Goal: Information Seeking & Learning: Learn about a topic

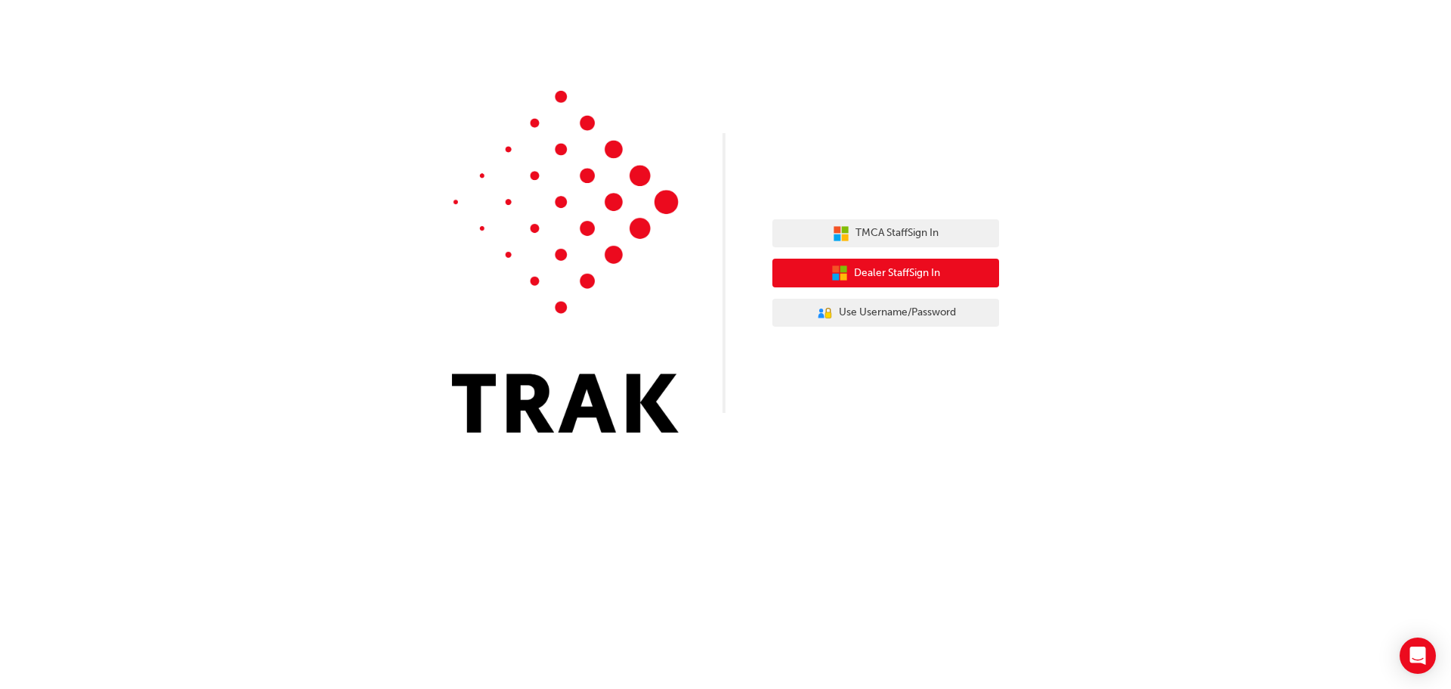
click at [957, 272] on button "Dealer Staff Sign In" at bounding box center [886, 273] width 227 height 29
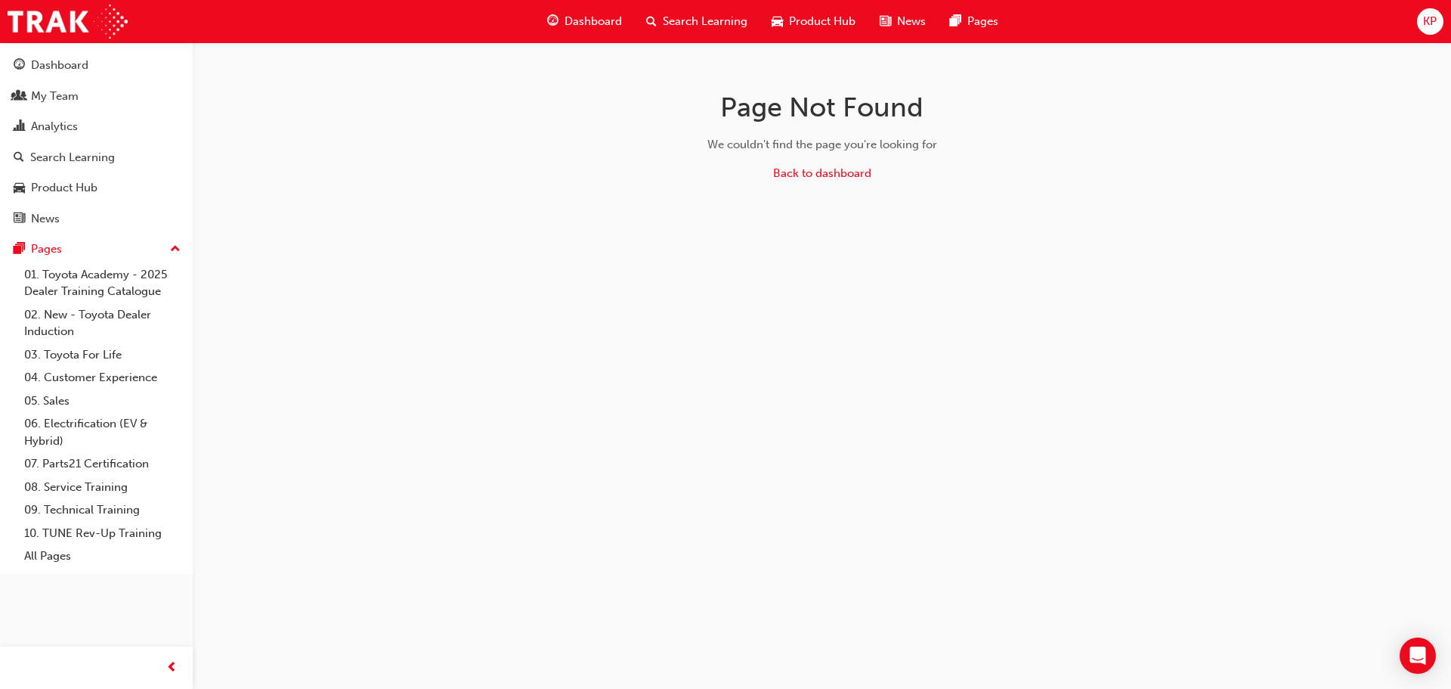
click at [91, 94] on div "My Team" at bounding box center [97, 96] width 166 height 19
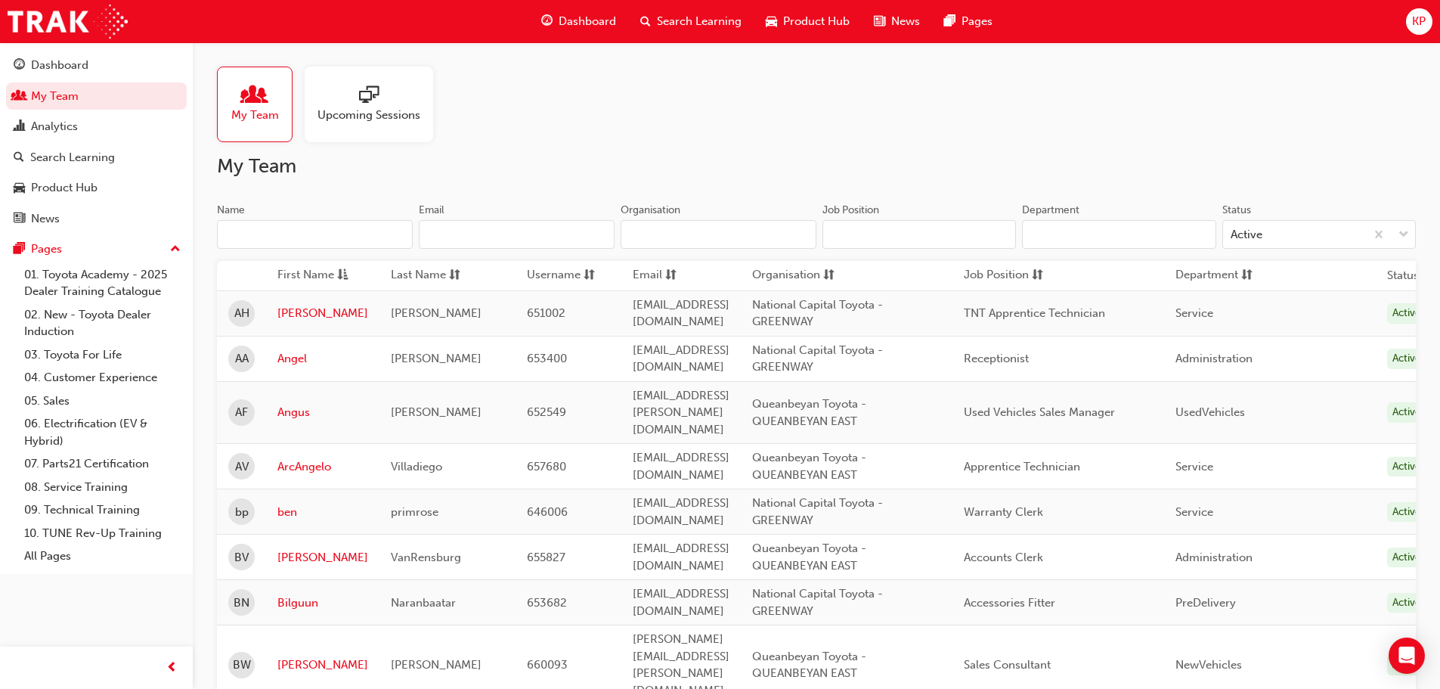
click at [356, 119] on span "Upcoming Sessions" at bounding box center [368, 115] width 103 height 17
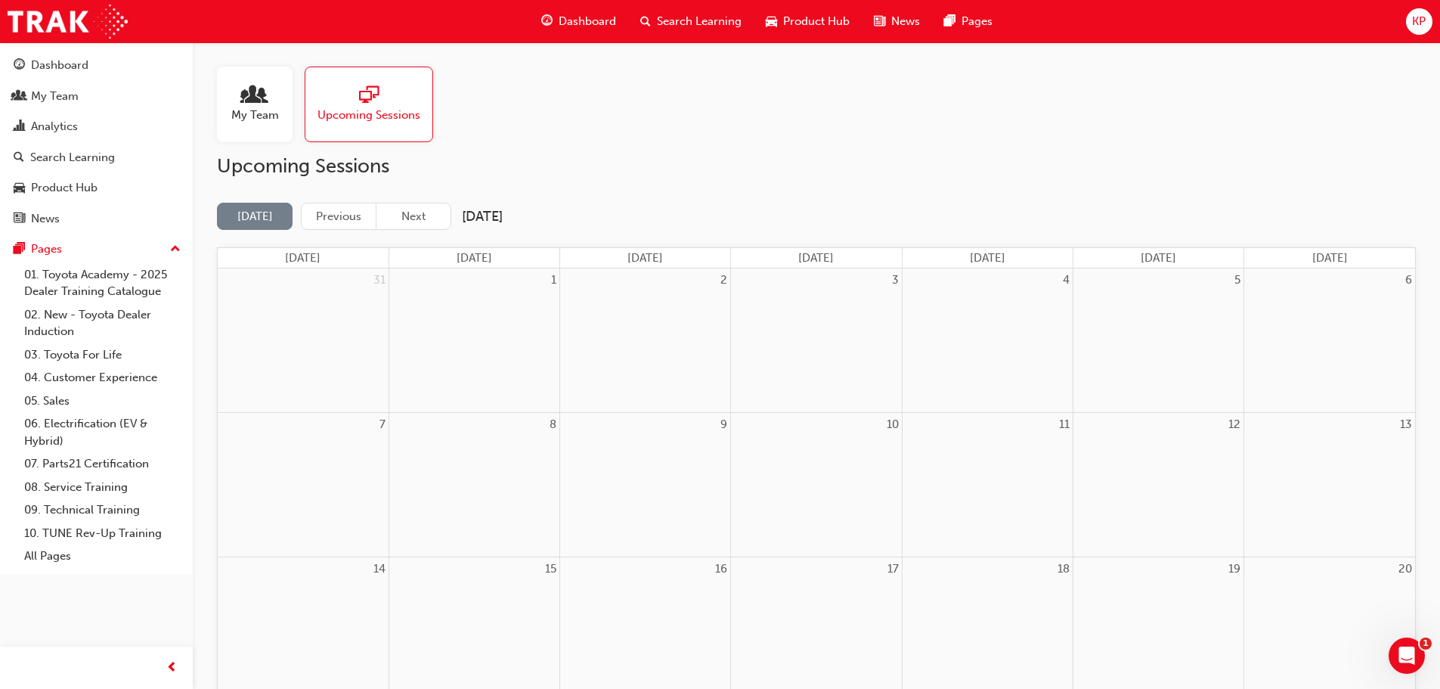
click at [430, 215] on button "Next" at bounding box center [414, 217] width 76 height 28
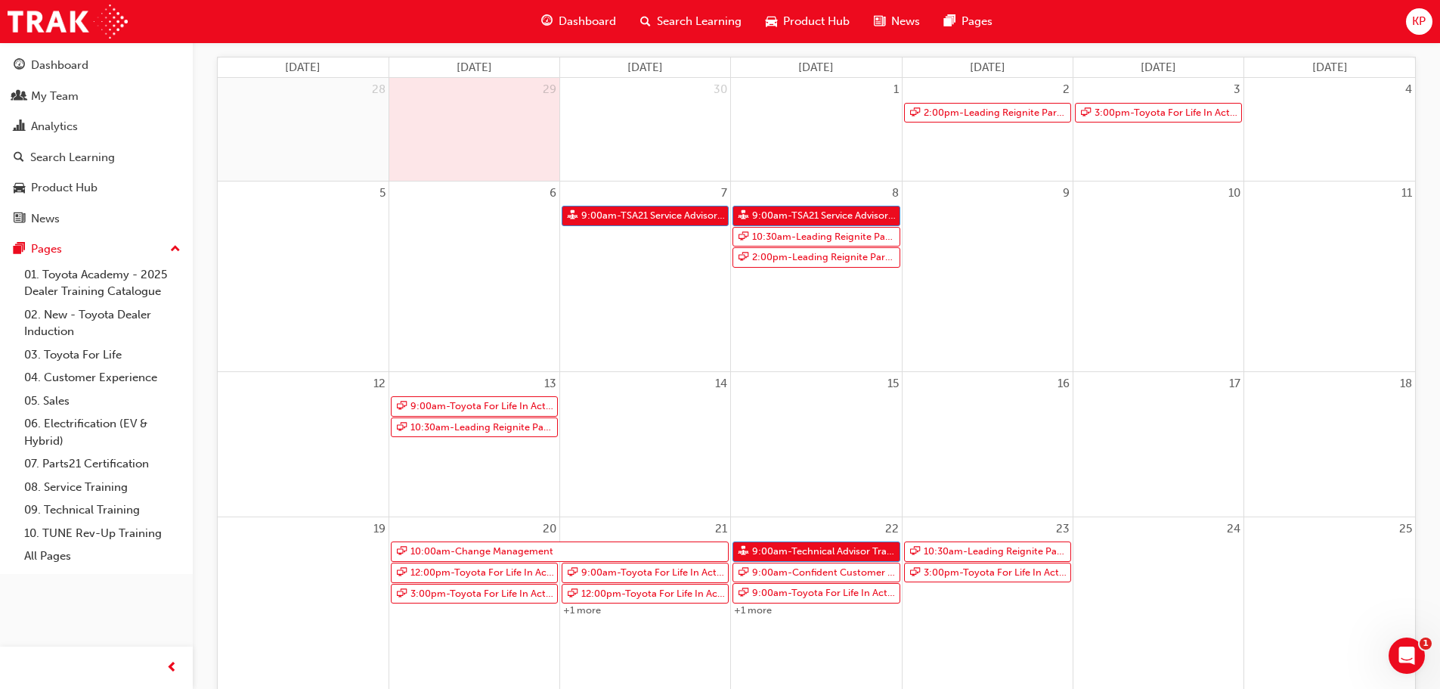
scroll to position [227, 0]
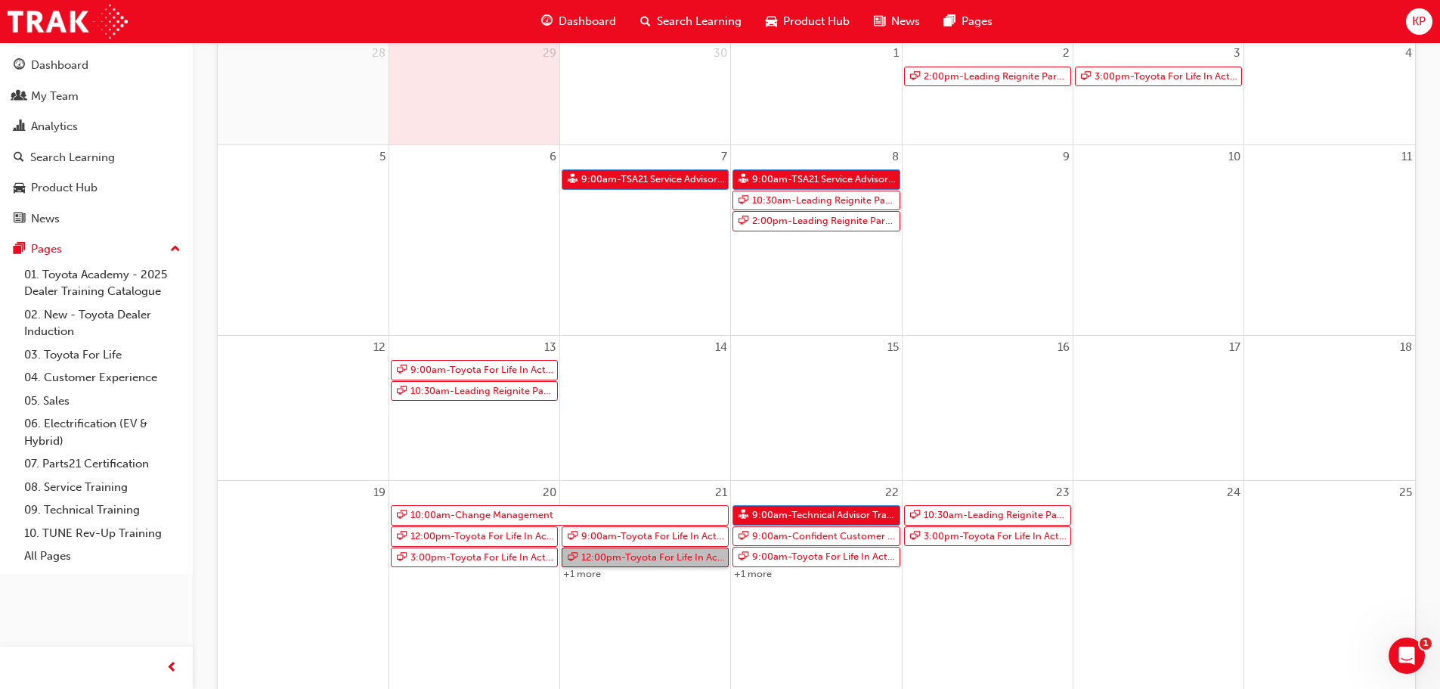
click at [636, 556] on link "12:00pm - Toyota For Life In Action - Virtual Classroom" at bounding box center [645, 557] width 167 height 20
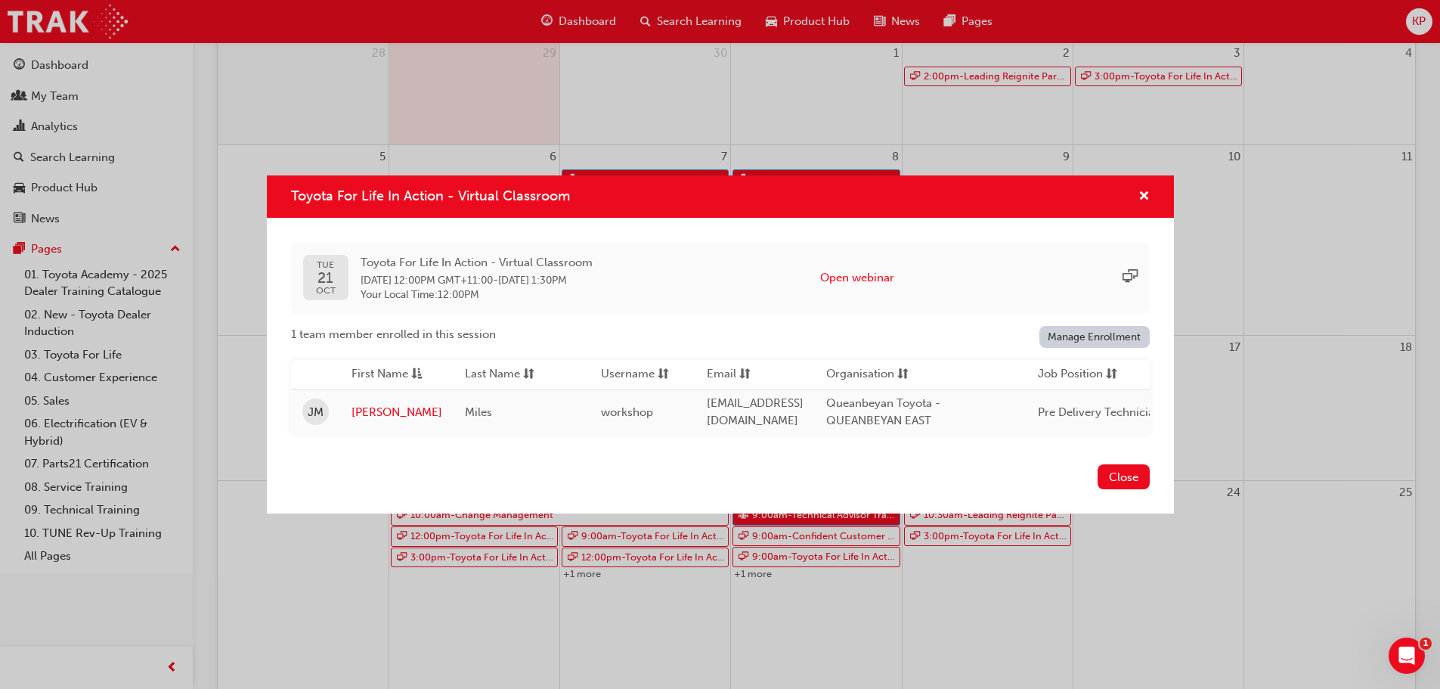
click at [1123, 484] on button "Close" at bounding box center [1124, 476] width 52 height 25
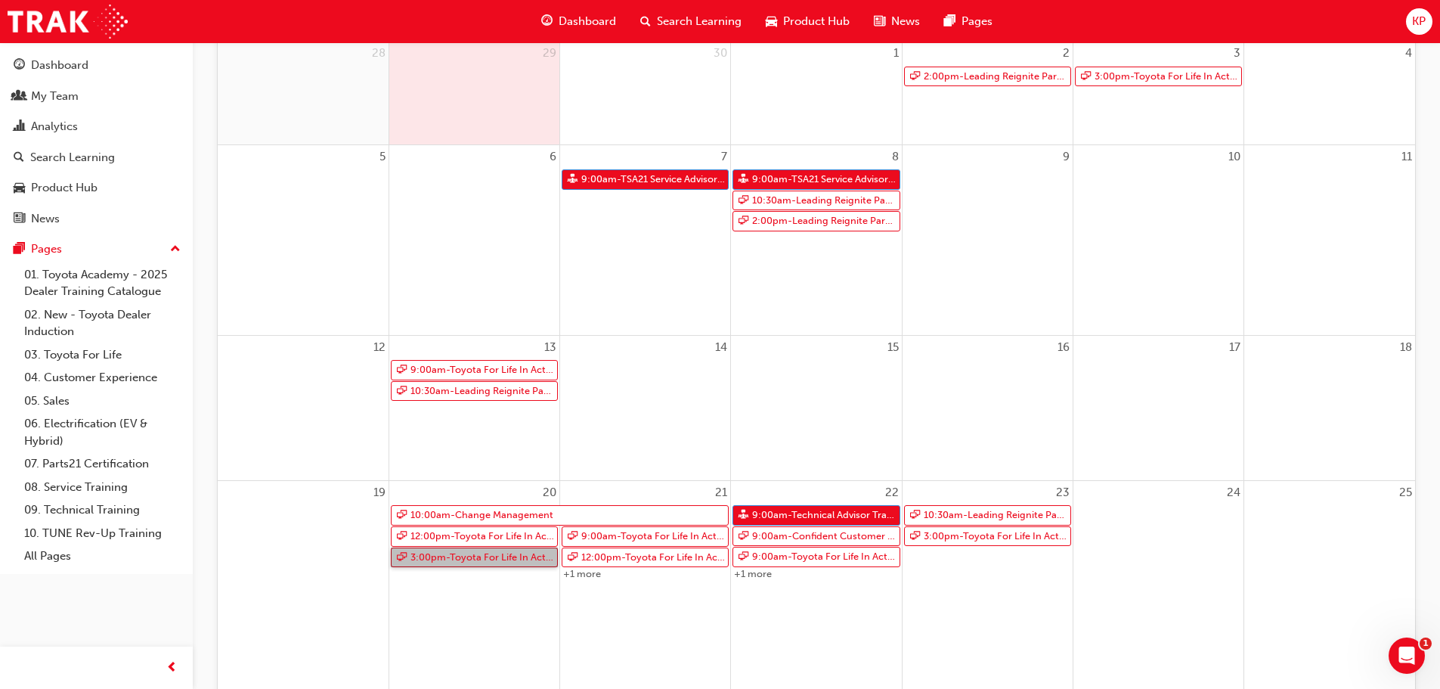
click at [454, 558] on link "3:00pm - Toyota For Life In Action - Virtual Classroom" at bounding box center [474, 557] width 167 height 20
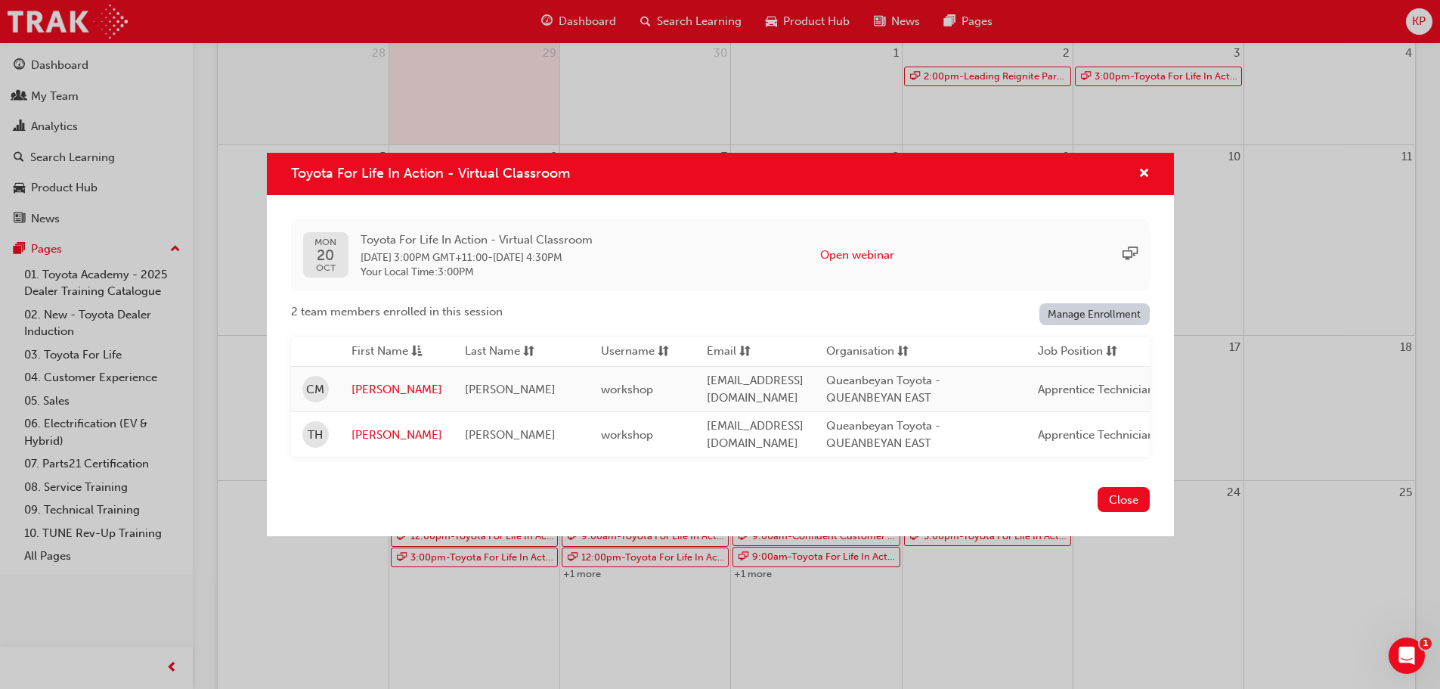
click at [1117, 502] on button "Close" at bounding box center [1124, 499] width 52 height 25
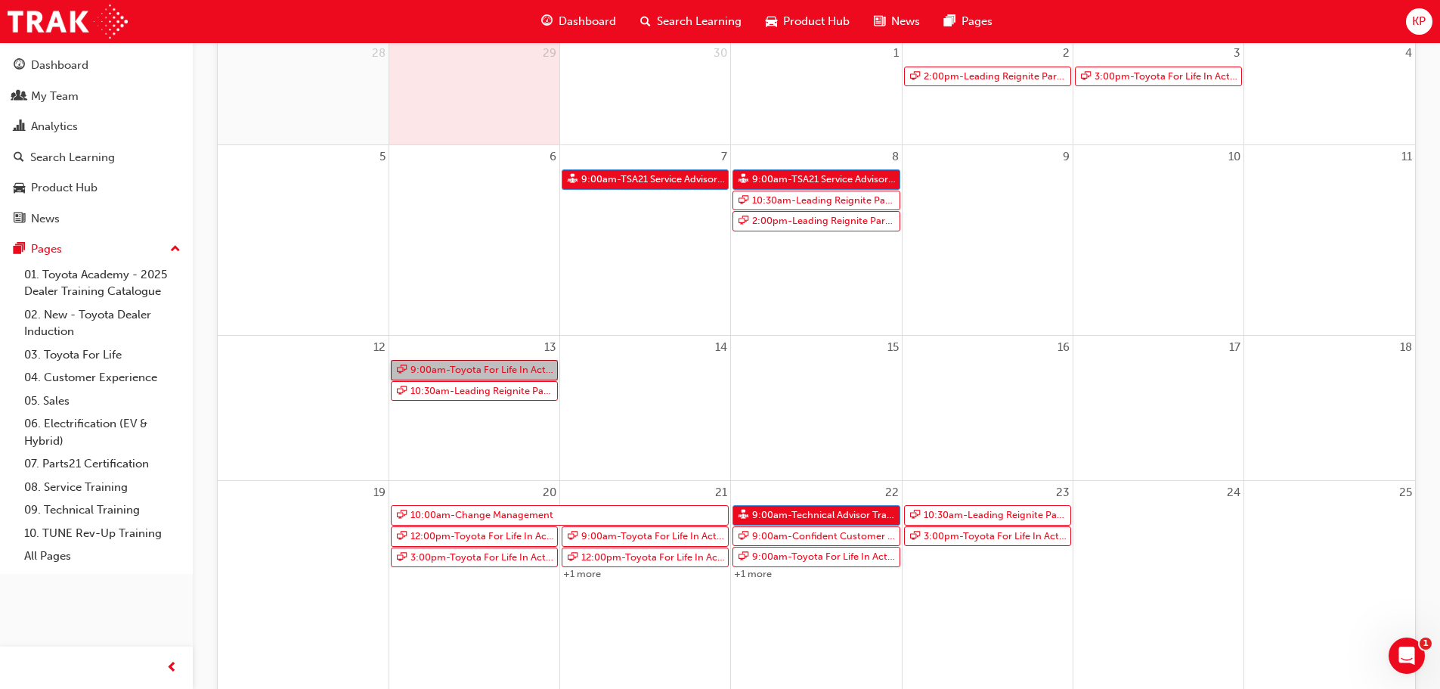
click at [490, 365] on link "9:00am - Toyota For Life In Action - Virtual Classroom" at bounding box center [474, 370] width 167 height 20
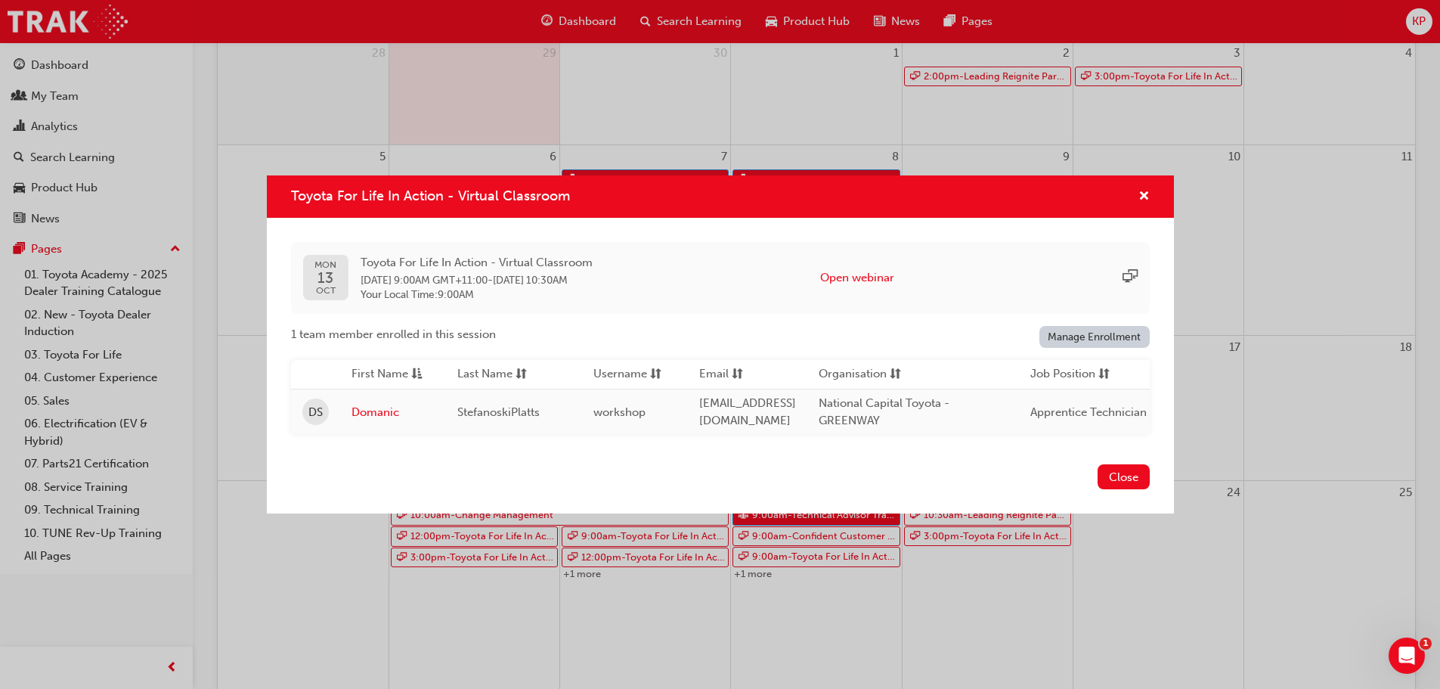
click at [1126, 480] on button "Close" at bounding box center [1124, 476] width 52 height 25
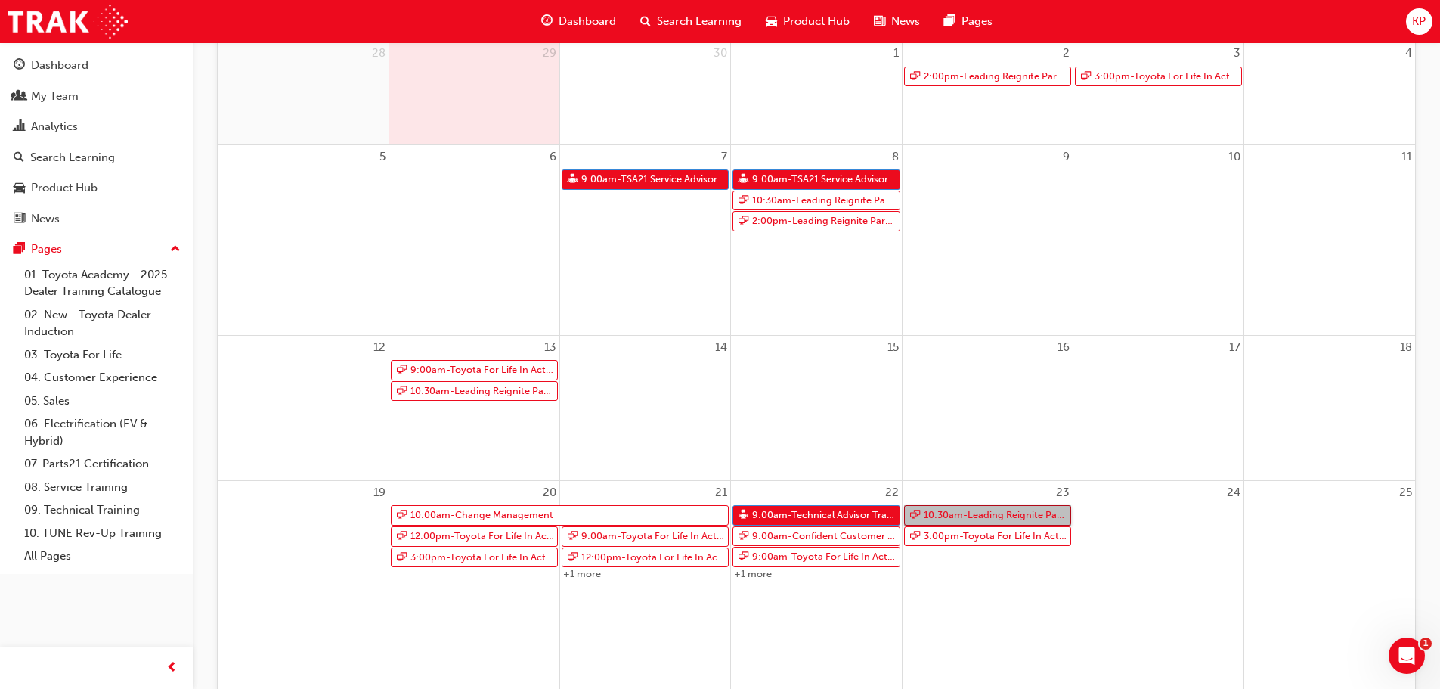
click at [996, 514] on link "10:30am - Leading Reignite Part 2 - Virtual Classroom" at bounding box center [987, 515] width 167 height 20
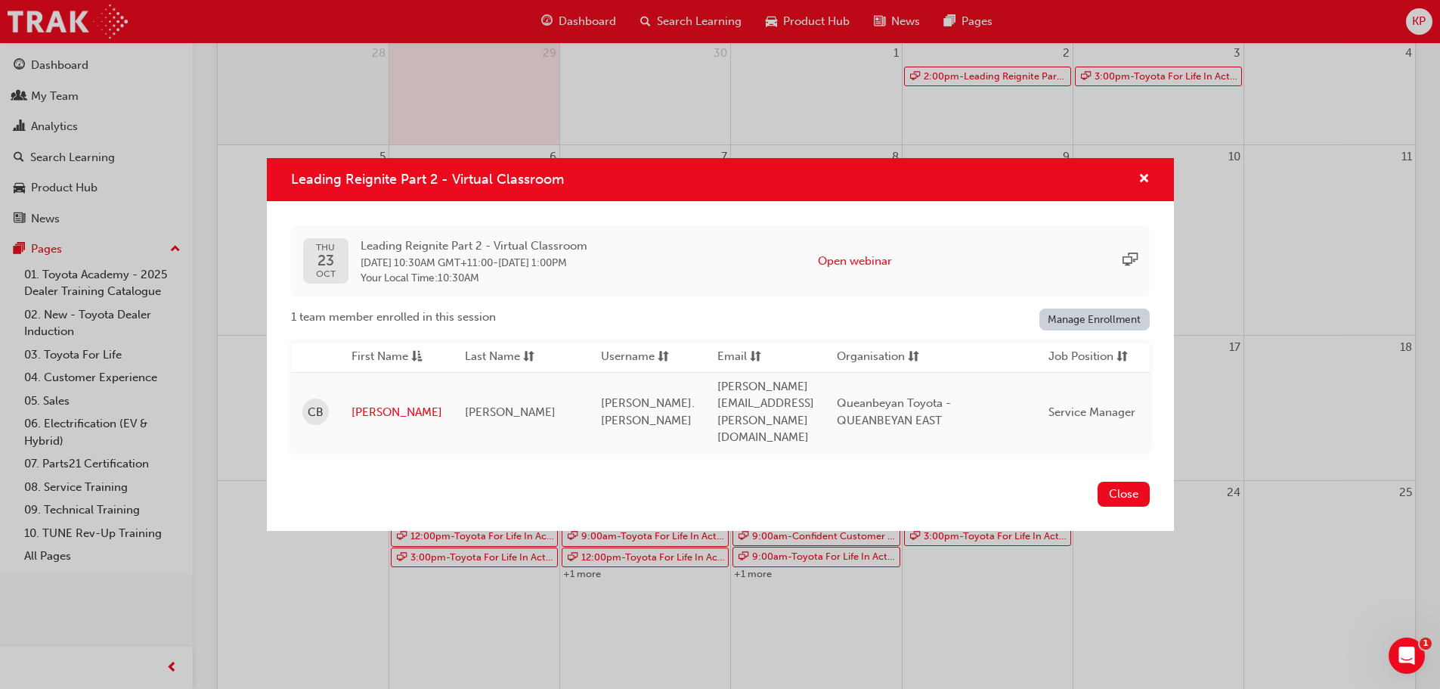
click at [1117, 482] on button "Close" at bounding box center [1124, 494] width 52 height 25
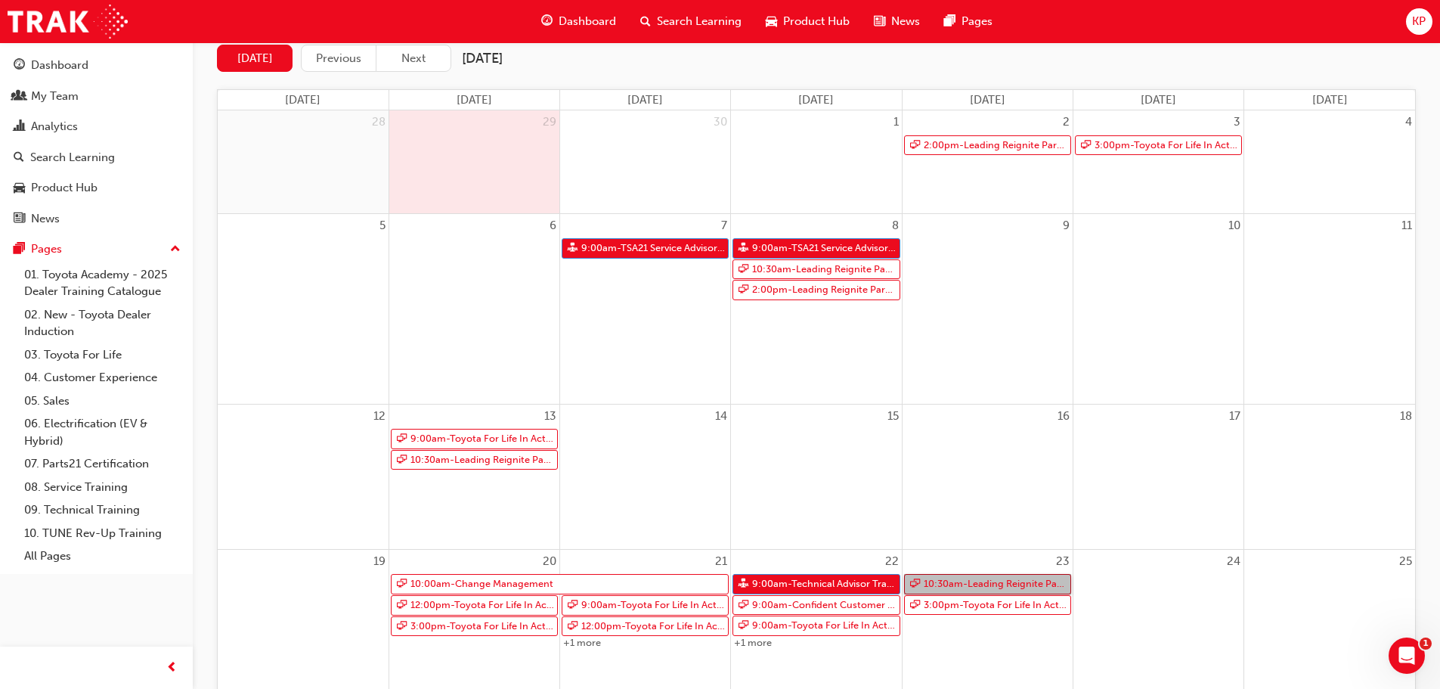
scroll to position [76, 0]
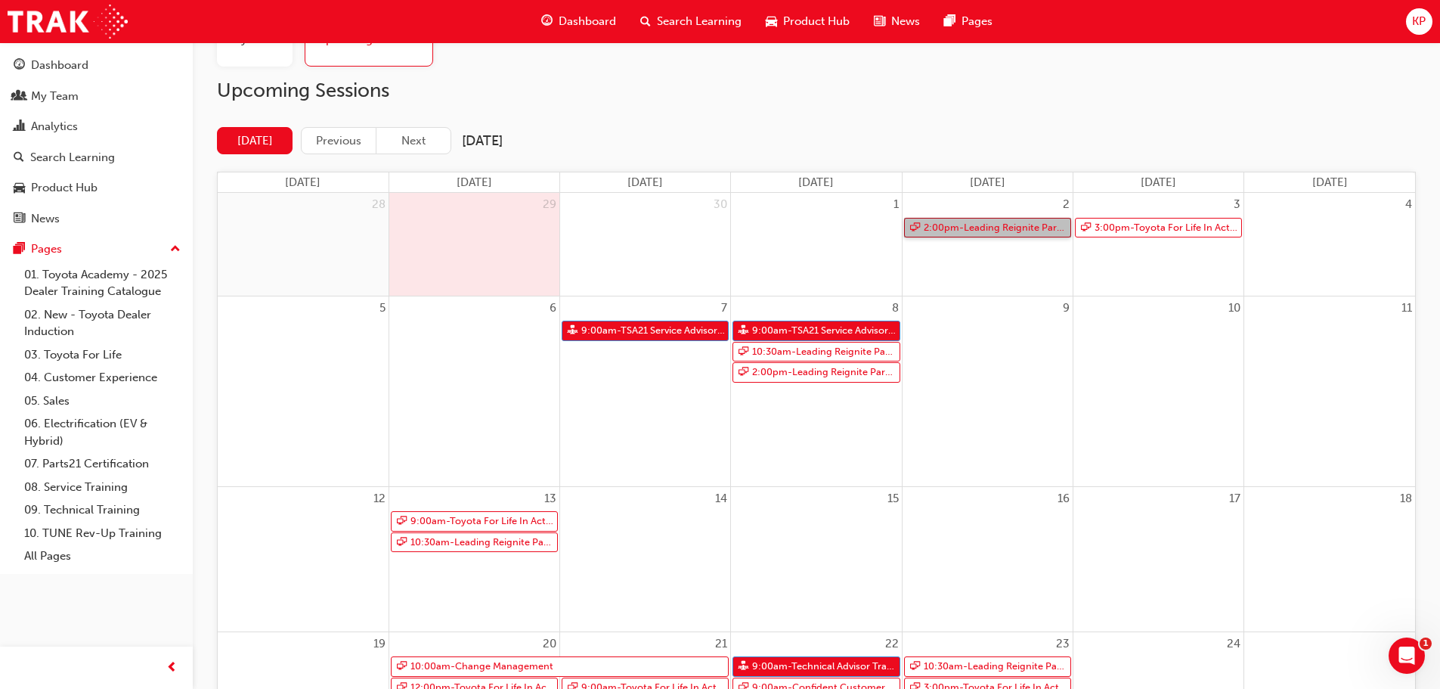
click at [983, 225] on link "2:00pm - Leading Reignite Part 2 - Virtual Classroom" at bounding box center [987, 228] width 167 height 20
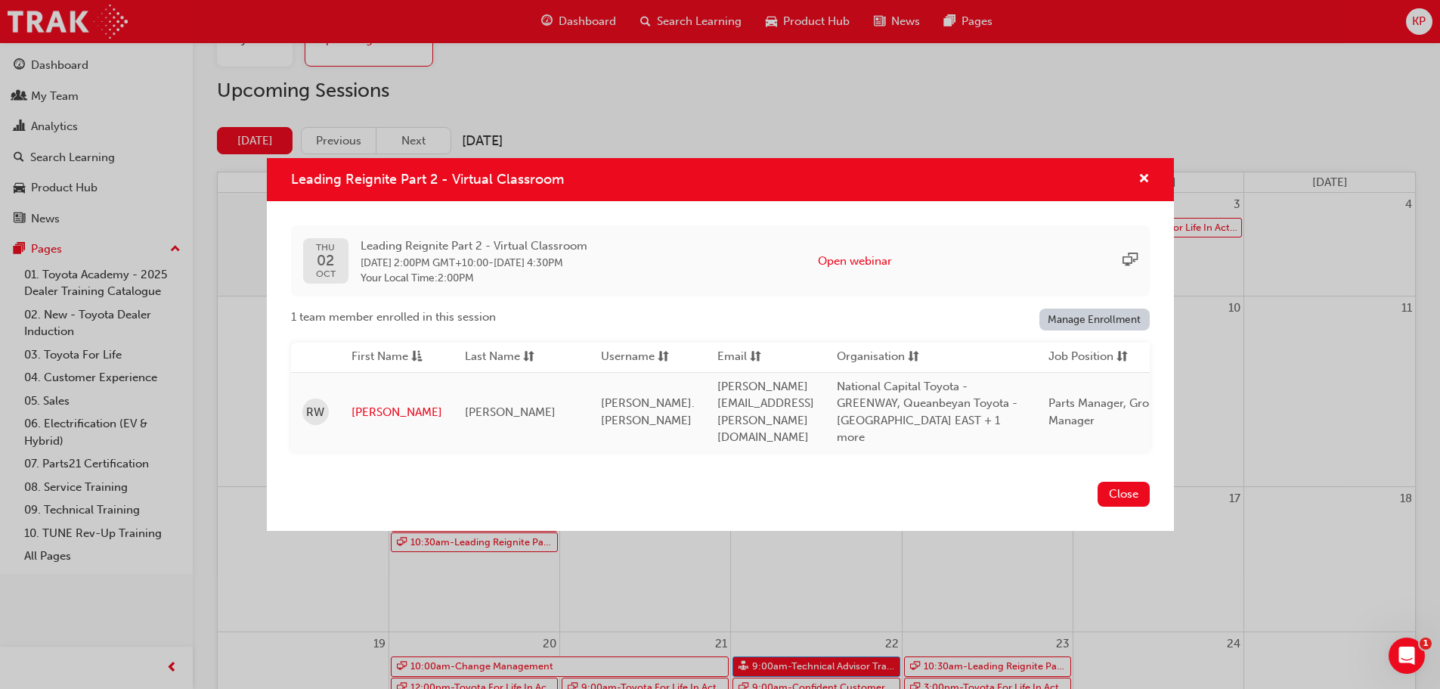
click at [1130, 491] on button "Close" at bounding box center [1124, 494] width 52 height 25
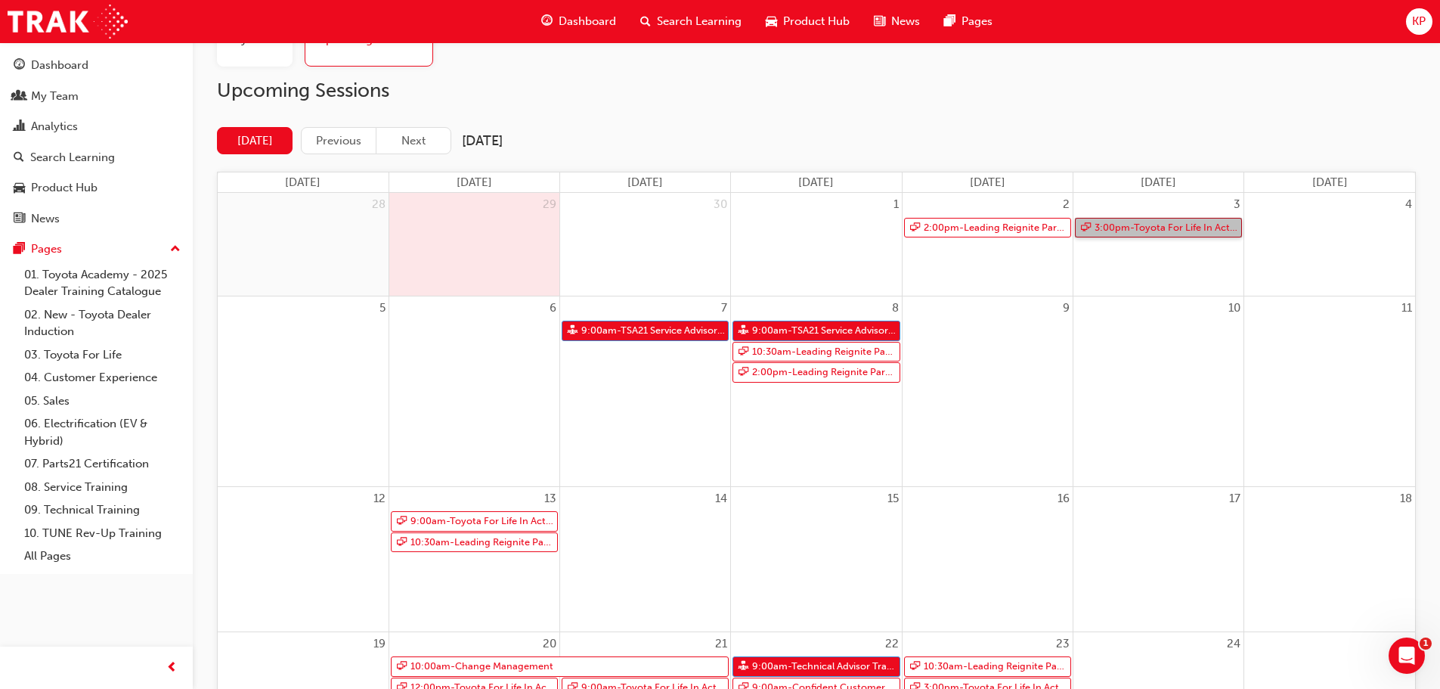
click at [1126, 228] on link "3:00pm - Toyota For Life In Action - Virtual Classroom" at bounding box center [1158, 228] width 167 height 20
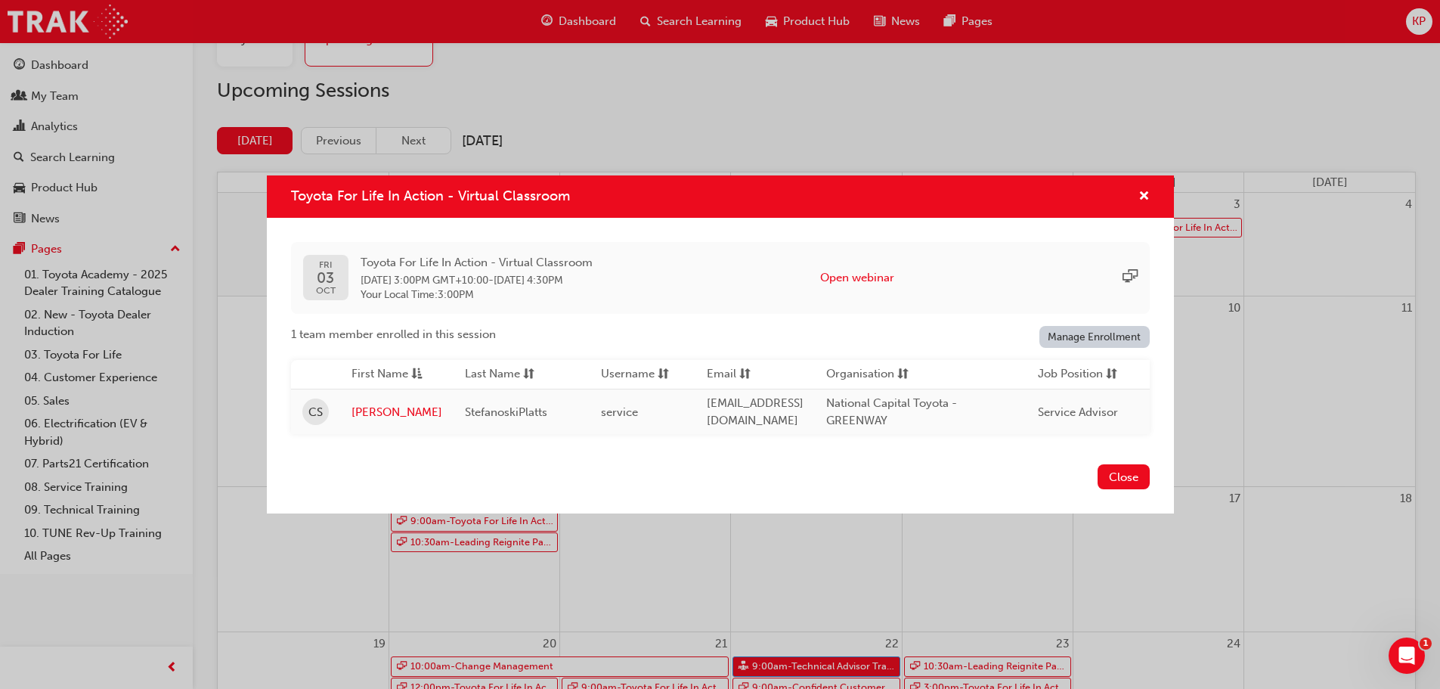
click at [1116, 477] on button "Close" at bounding box center [1124, 476] width 52 height 25
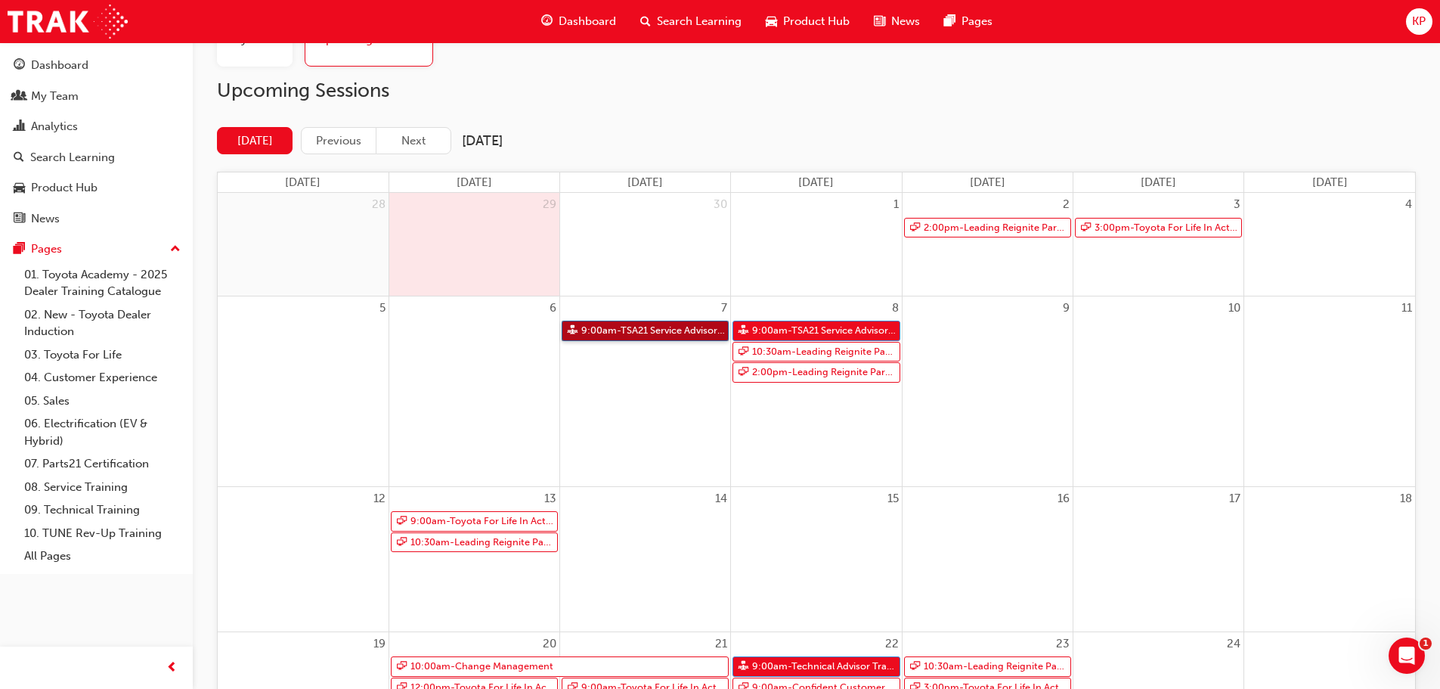
click at [640, 330] on link "9:00am - TSA21 Service Advisor Course ( face to face)" at bounding box center [645, 331] width 167 height 20
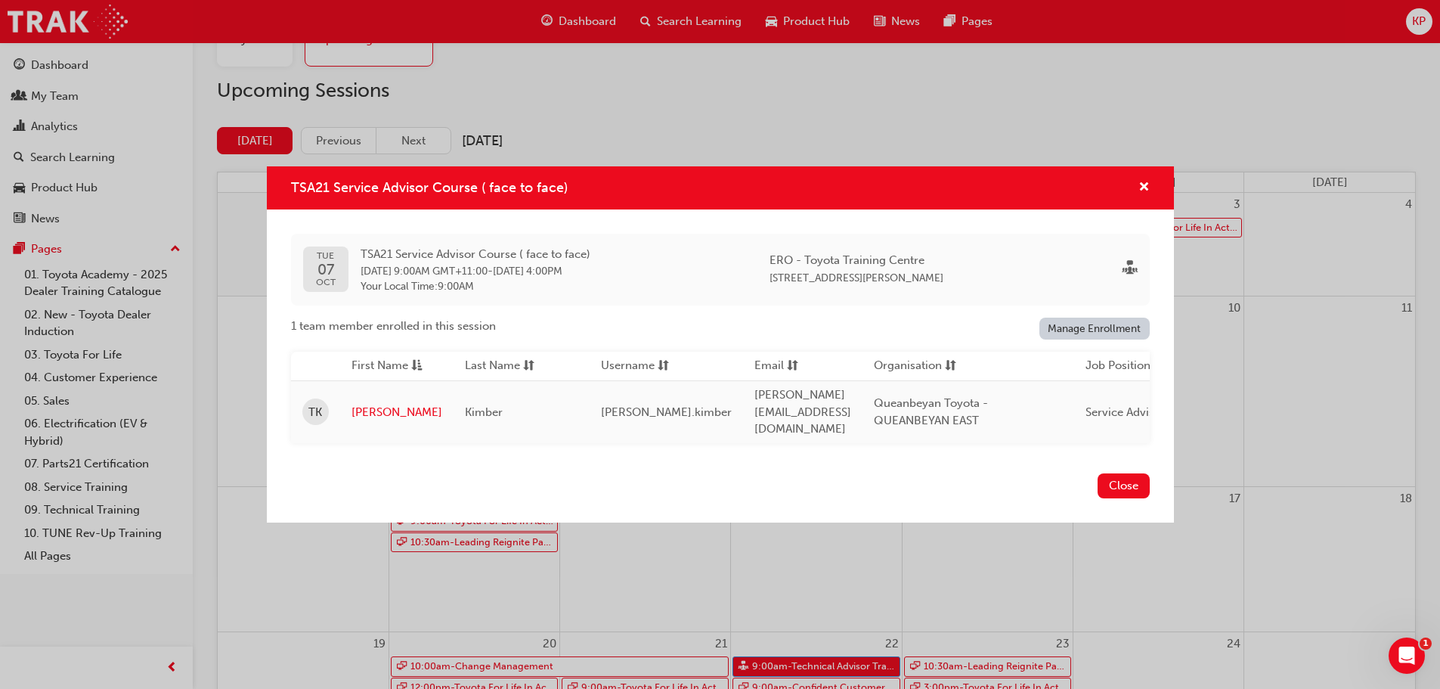
click at [1121, 485] on button "Close" at bounding box center [1124, 485] width 52 height 25
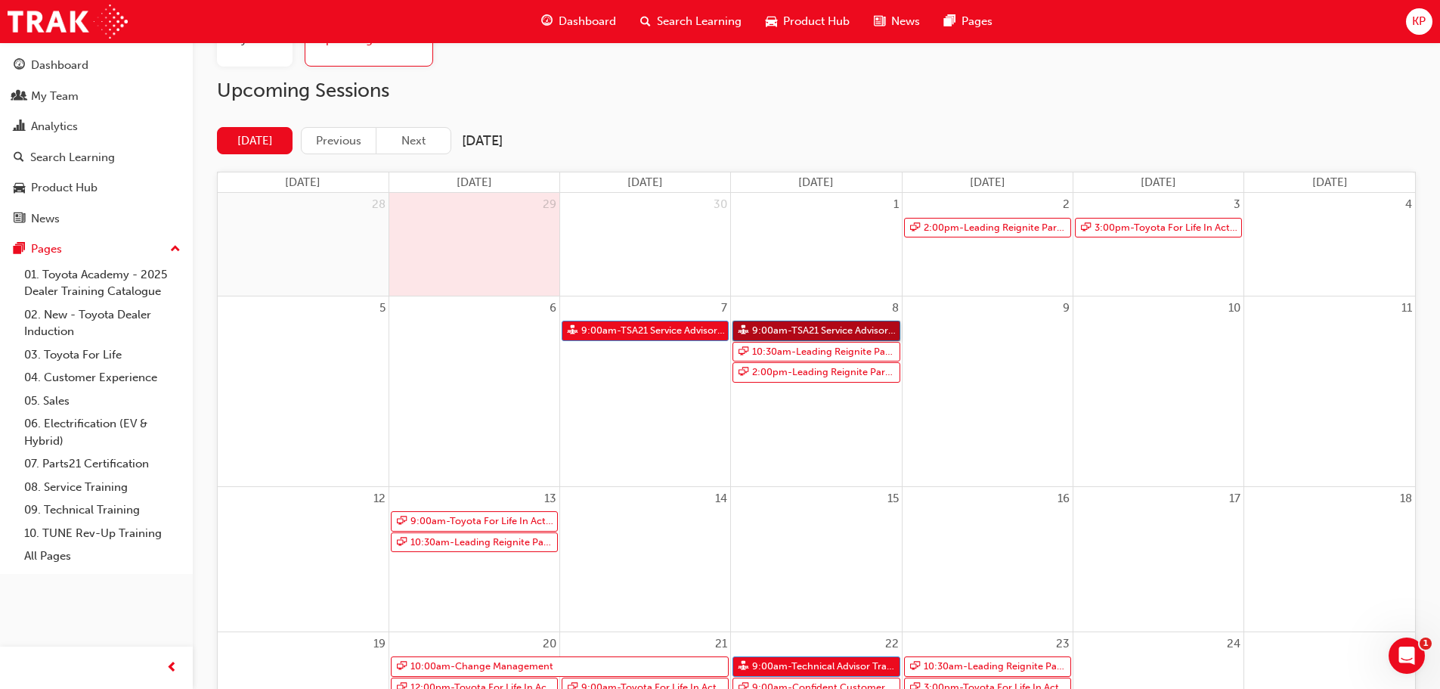
click at [781, 324] on link "9:00am - TSA21 Service Advisor Course ( face to face)" at bounding box center [815, 331] width 167 height 20
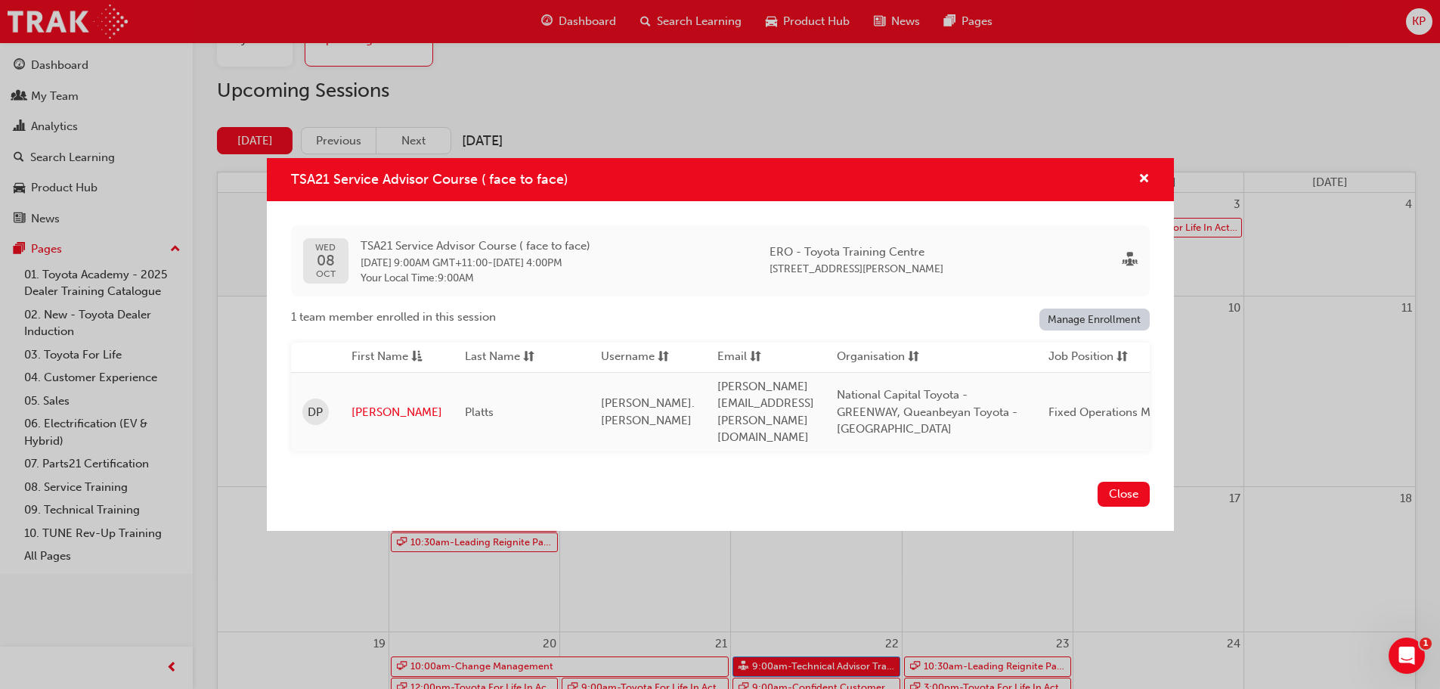
click at [1117, 497] on button "Close" at bounding box center [1124, 494] width 52 height 25
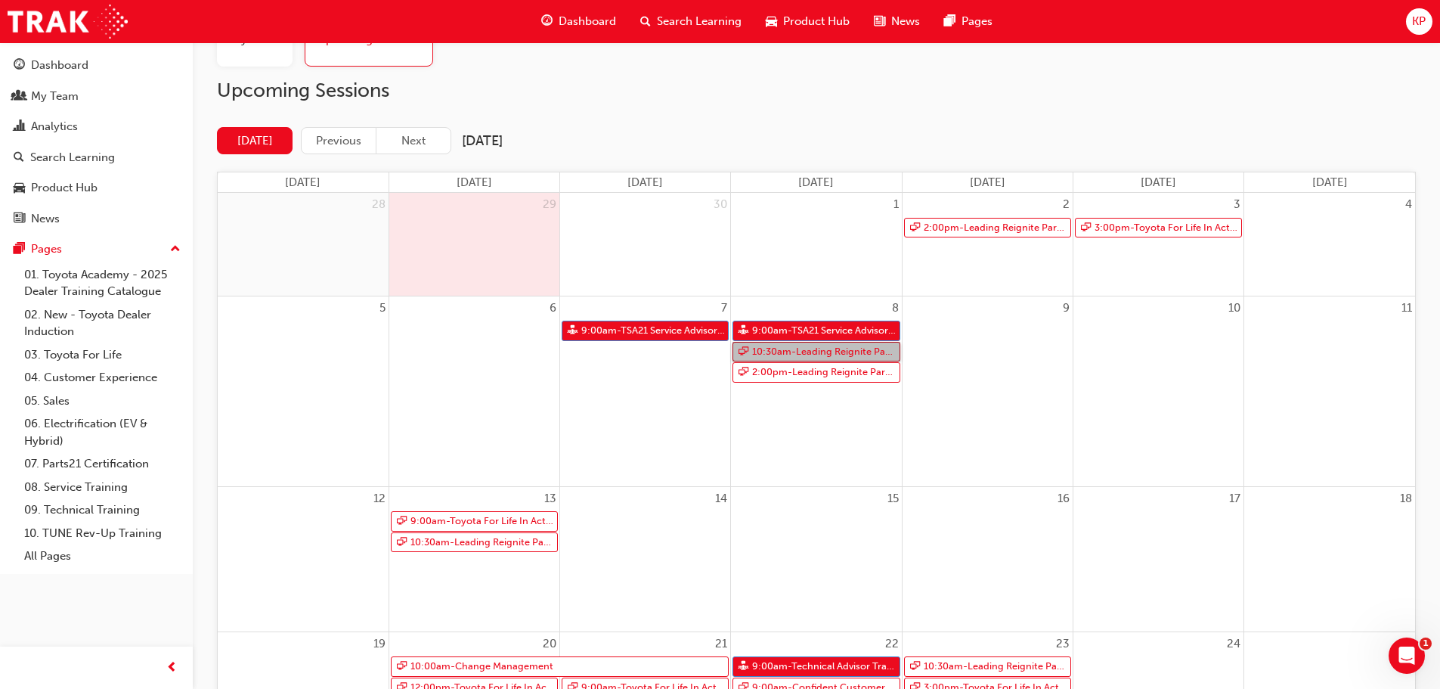
click at [798, 355] on link "10:30am - Leading Reignite Part 2 - Virtual Classroom" at bounding box center [815, 352] width 167 height 20
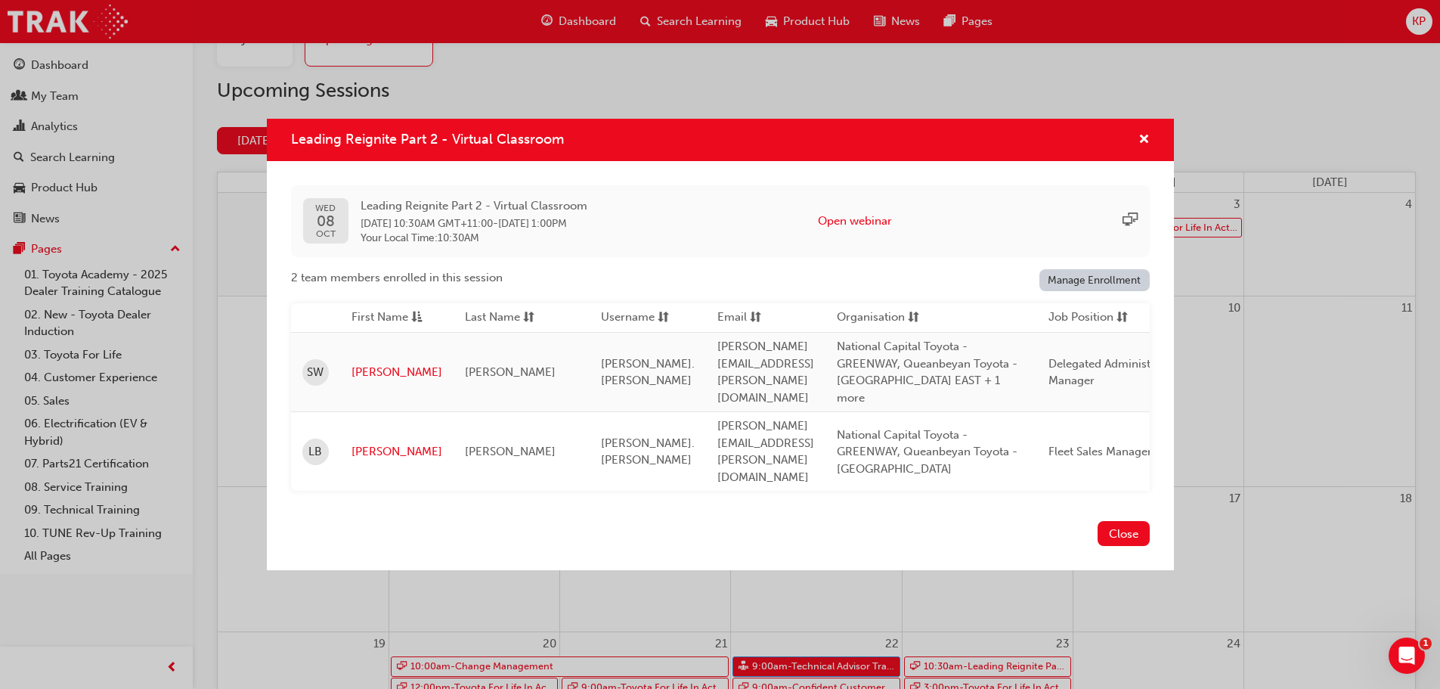
click at [1118, 524] on button "Close" at bounding box center [1124, 533] width 52 height 25
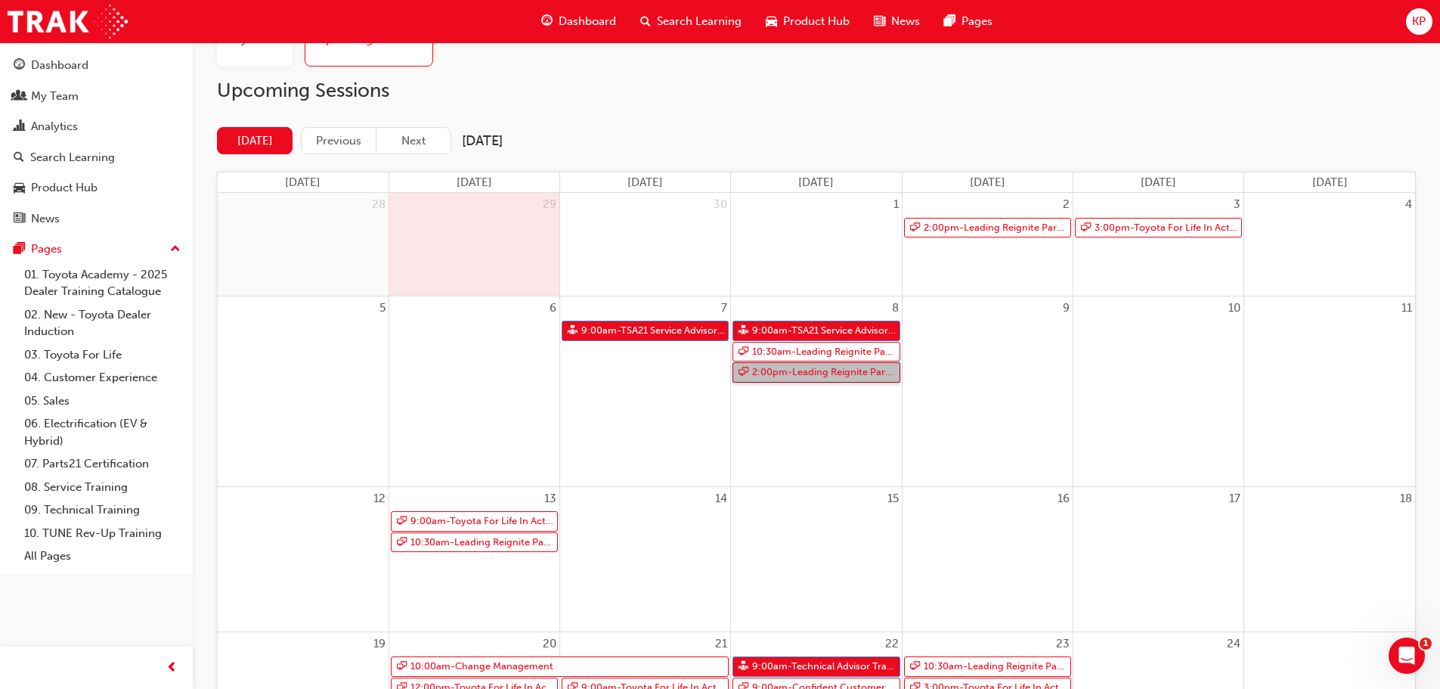
click at [804, 372] on link "2:00pm - Leading Reignite Part 2 - Virtual Classroom" at bounding box center [815, 372] width 167 height 20
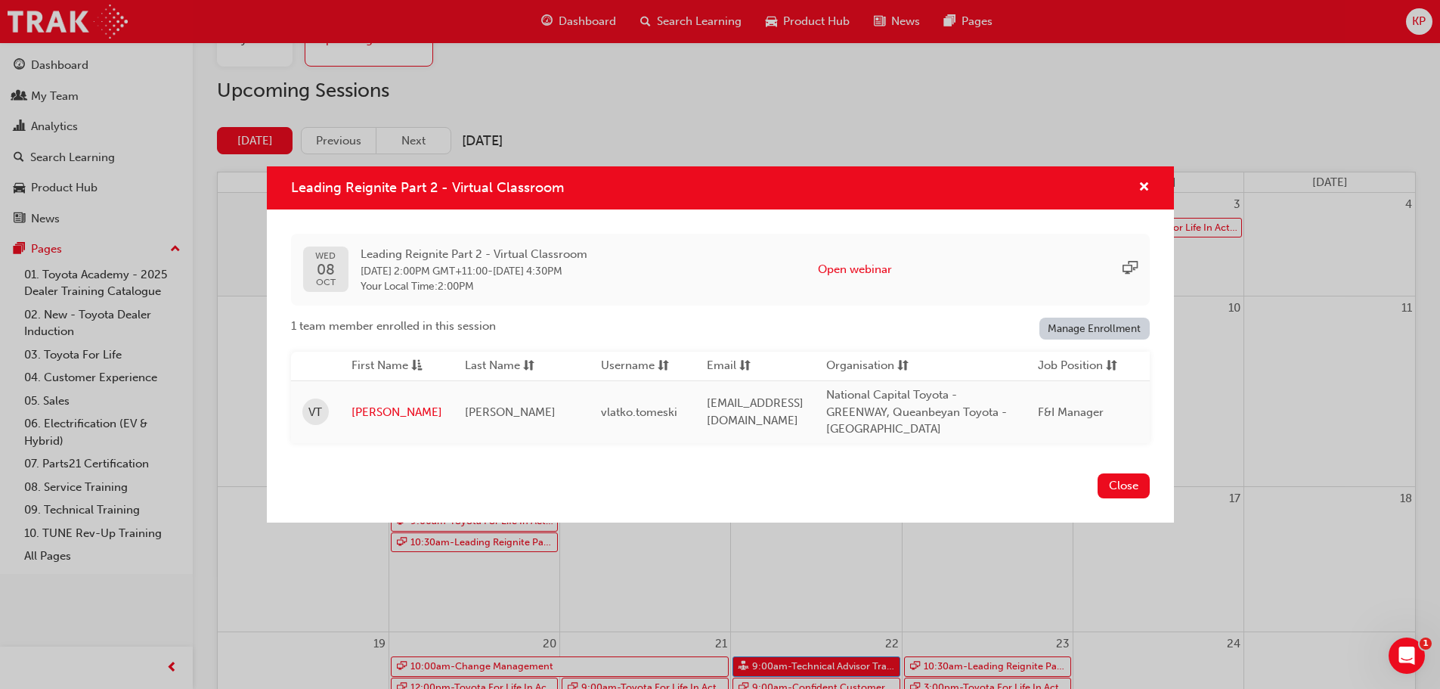
click at [1111, 486] on button "Close" at bounding box center [1124, 485] width 52 height 25
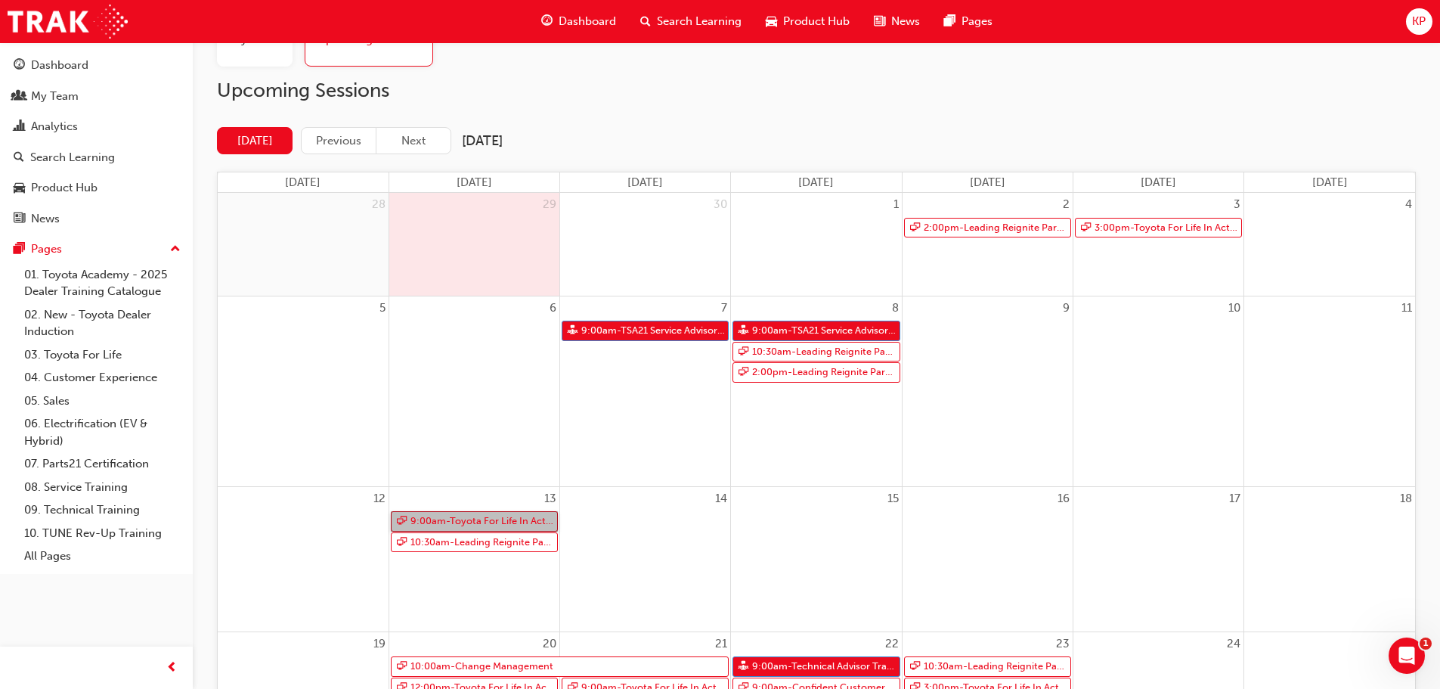
click at [533, 524] on link "9:00am - Toyota For Life In Action - Virtual Classroom" at bounding box center [474, 521] width 167 height 20
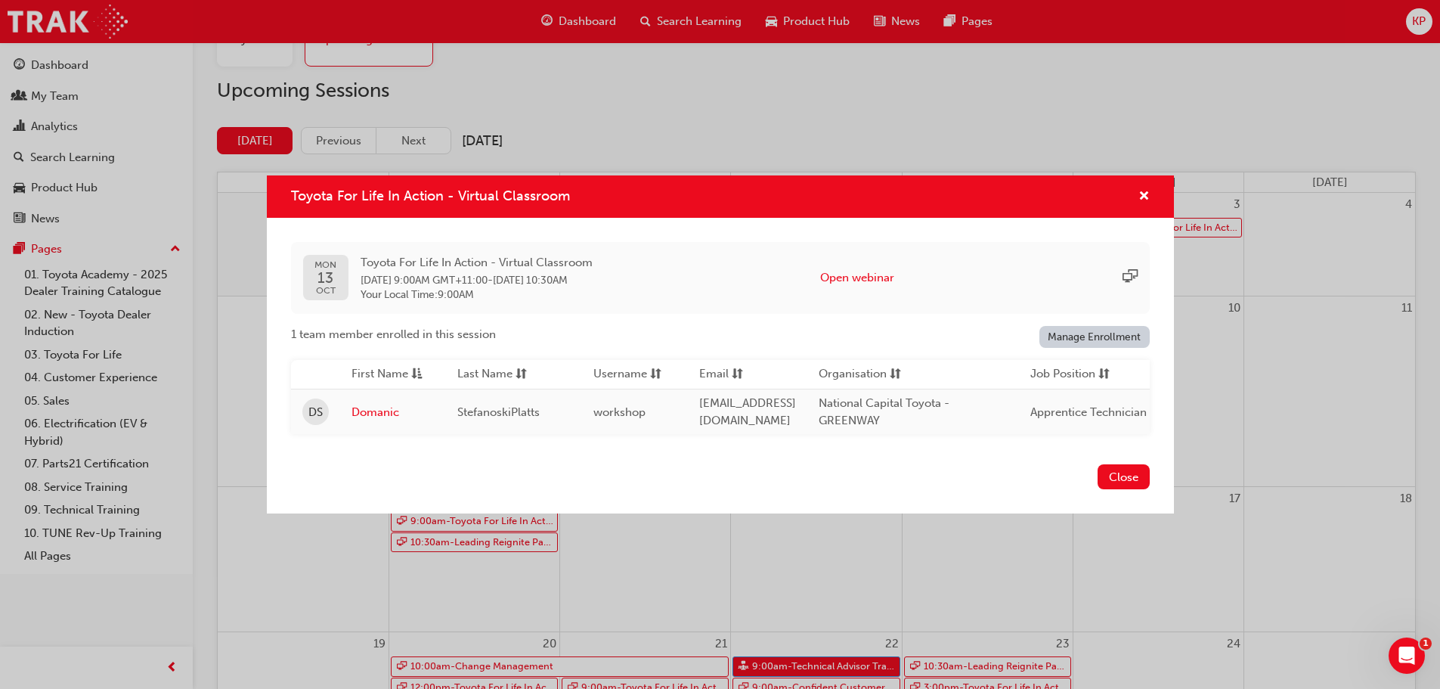
click at [1133, 477] on button "Close" at bounding box center [1124, 476] width 52 height 25
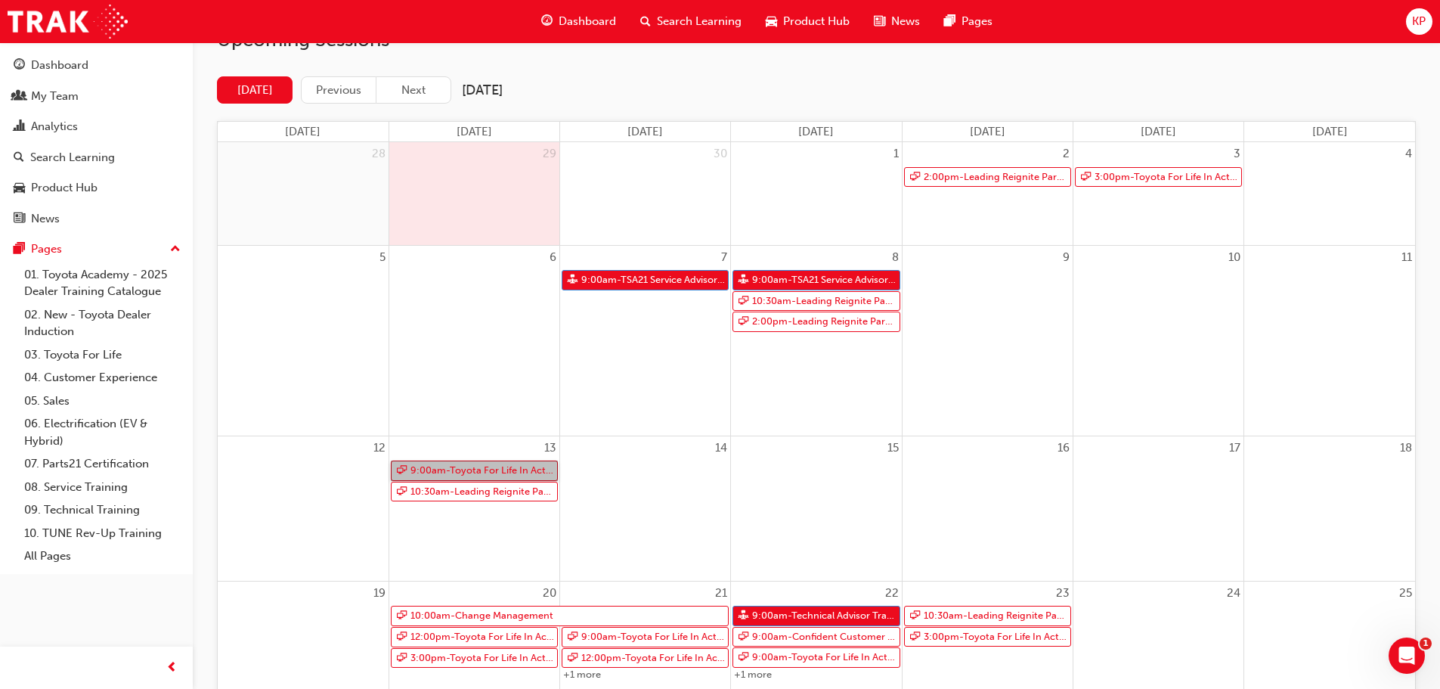
scroll to position [521, 0]
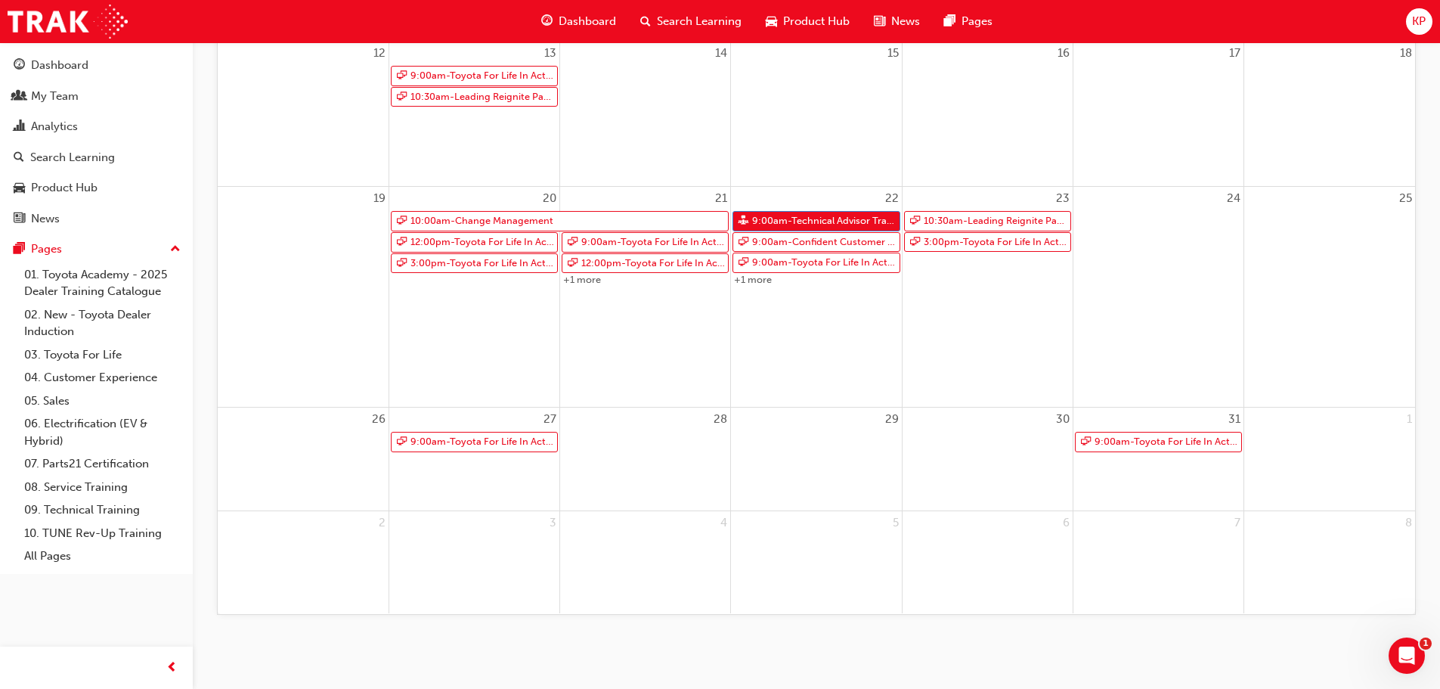
click at [88, 275] on link "01. Toyota Academy - 2025 Dealer Training Catalogue" at bounding box center [102, 283] width 169 height 40
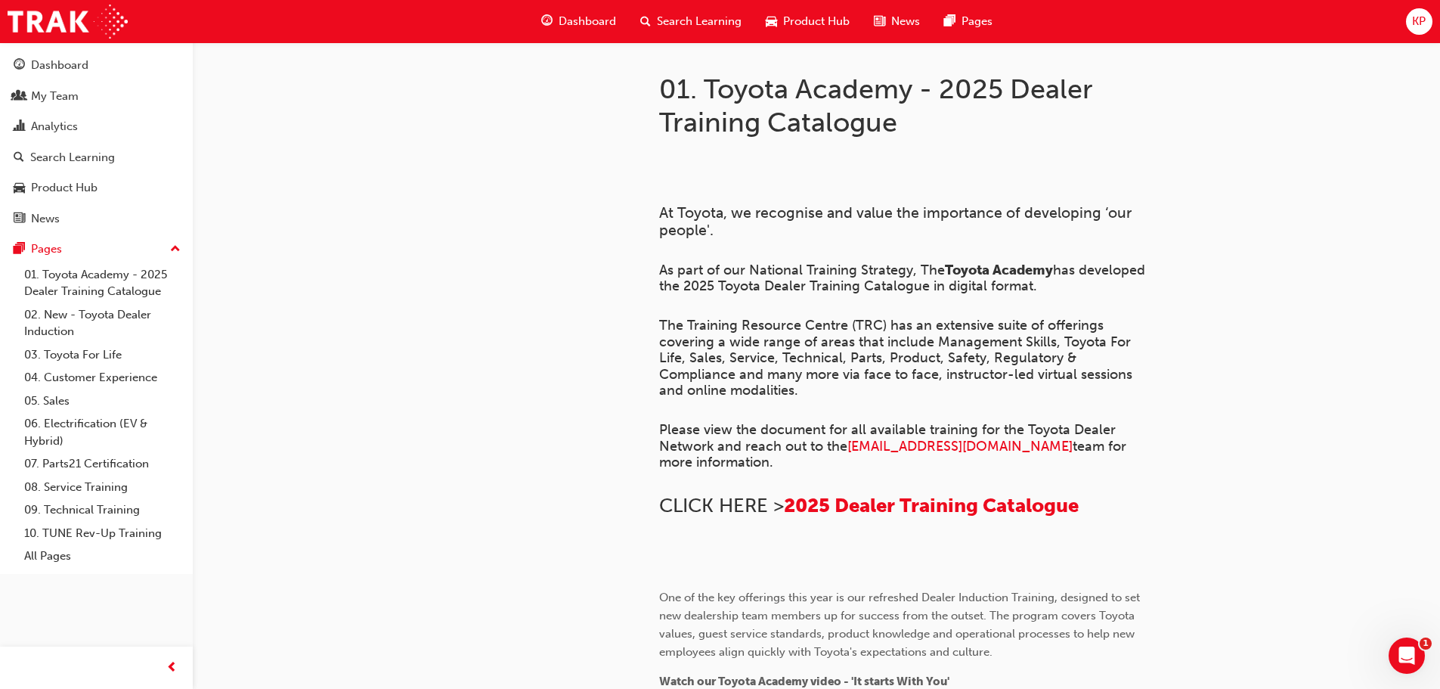
click at [98, 327] on link "02. New - Toyota Dealer Induction" at bounding box center [102, 323] width 169 height 40
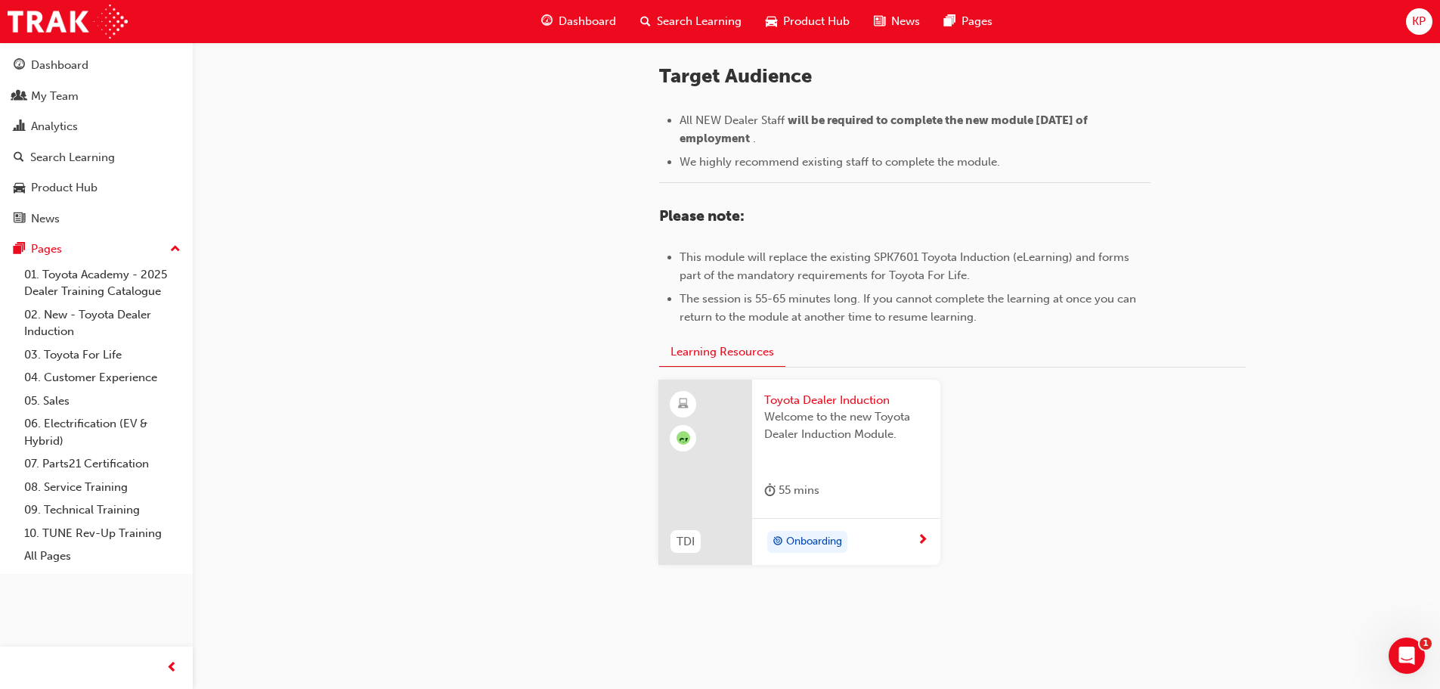
scroll to position [665, 0]
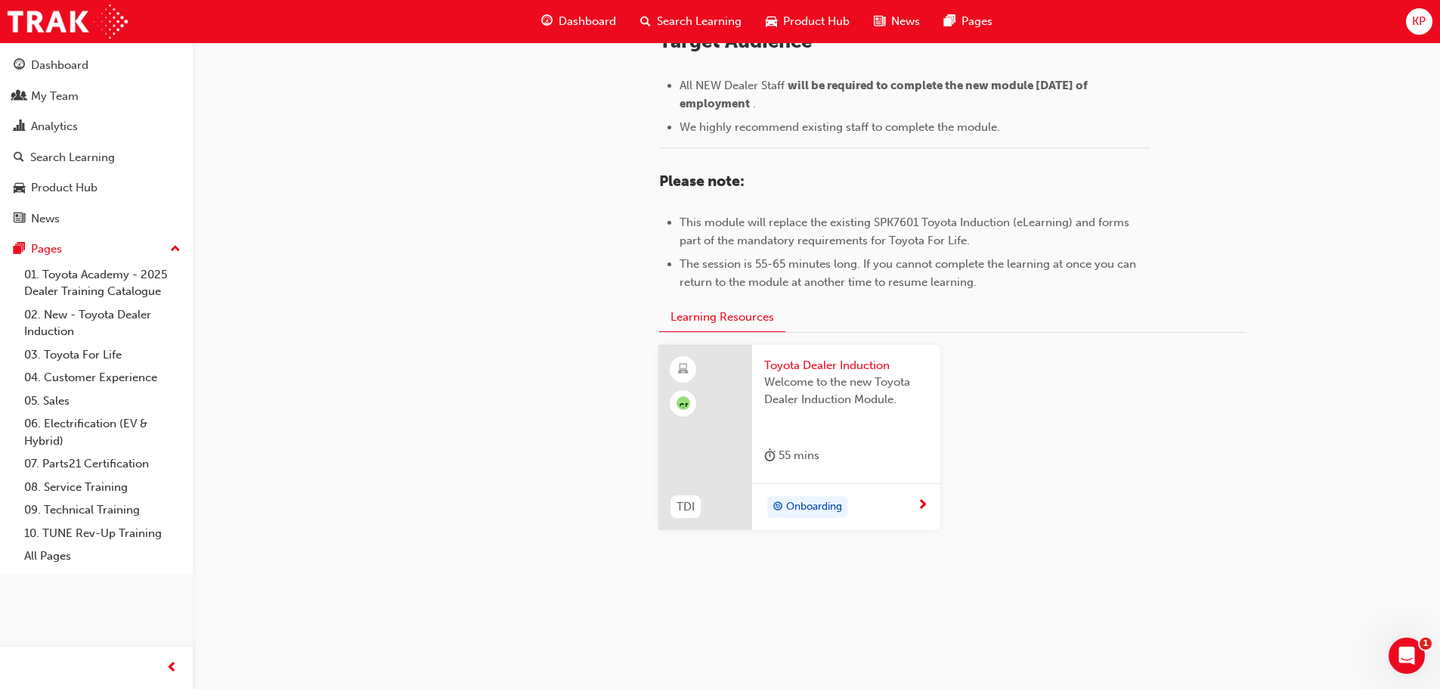
click at [839, 361] on span "Toyota Dealer Induction" at bounding box center [846, 365] width 164 height 17
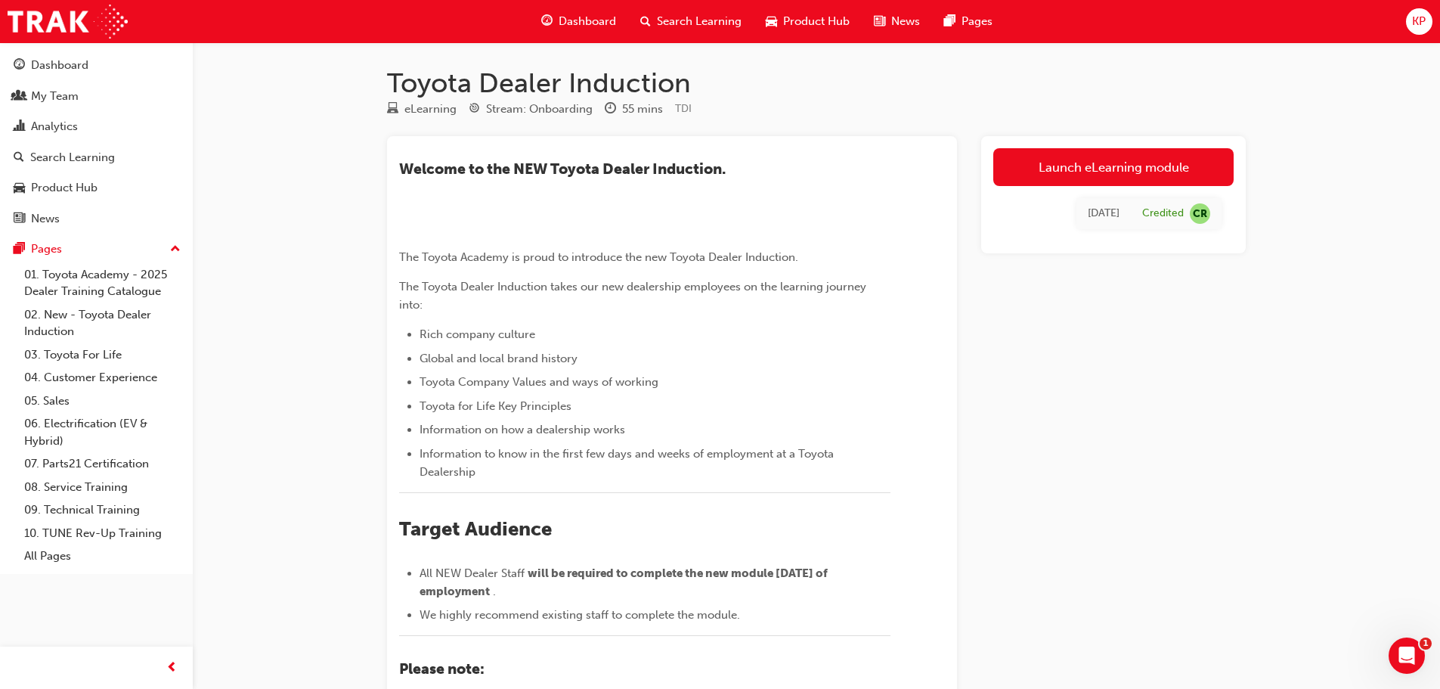
click at [88, 95] on div "My Team" at bounding box center [97, 96] width 166 height 19
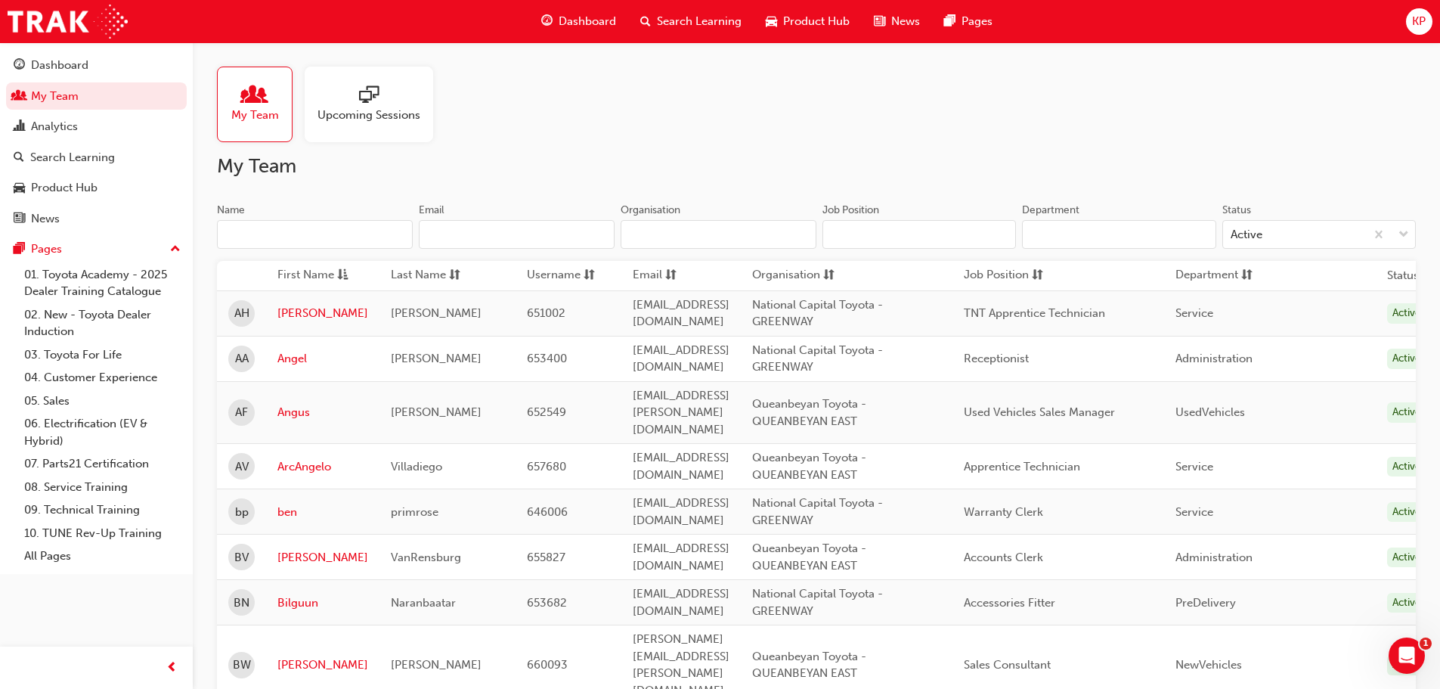
click at [289, 237] on input "Name" at bounding box center [315, 234] width 196 height 29
click at [289, 236] on input "Name" at bounding box center [315, 234] width 196 height 29
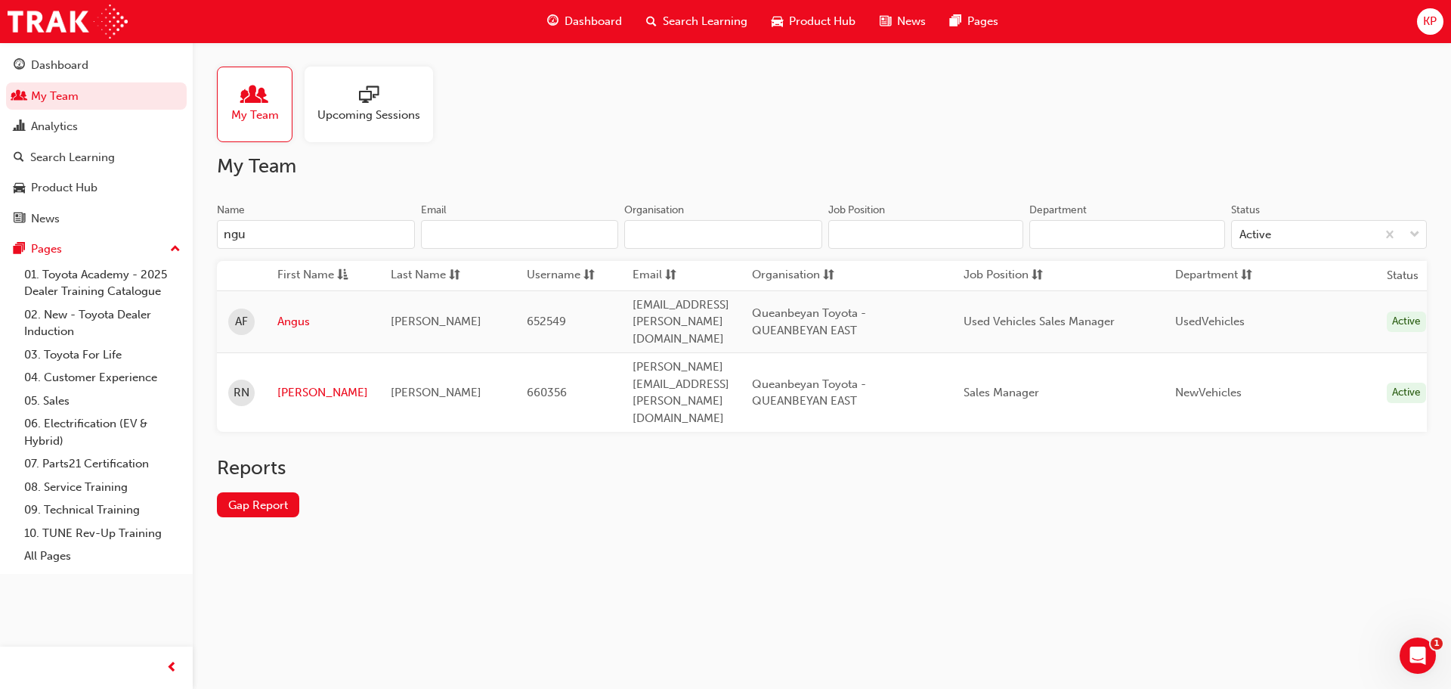
type input "ngu"
click at [297, 384] on link "Richard" at bounding box center [322, 392] width 91 height 17
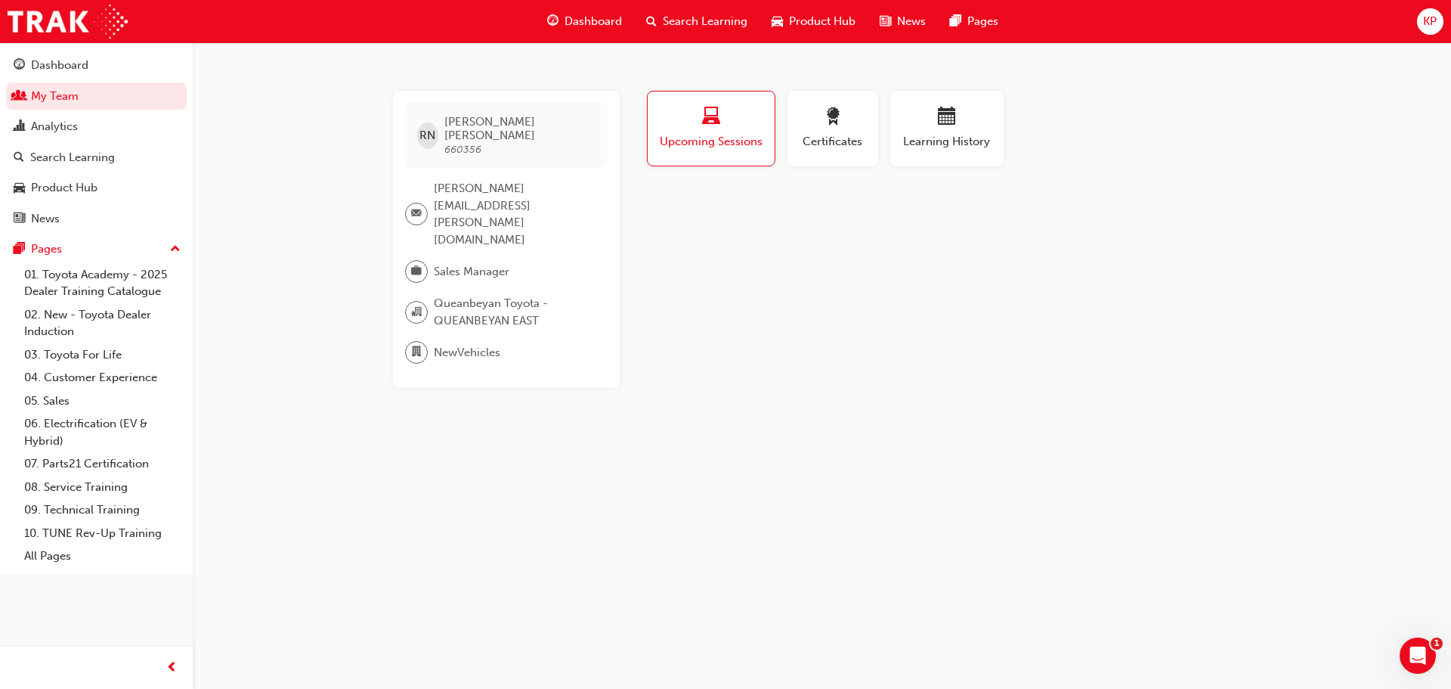
click at [942, 134] on span "Learning History" at bounding box center [947, 141] width 91 height 17
